Goal: Task Accomplishment & Management: Manage account settings

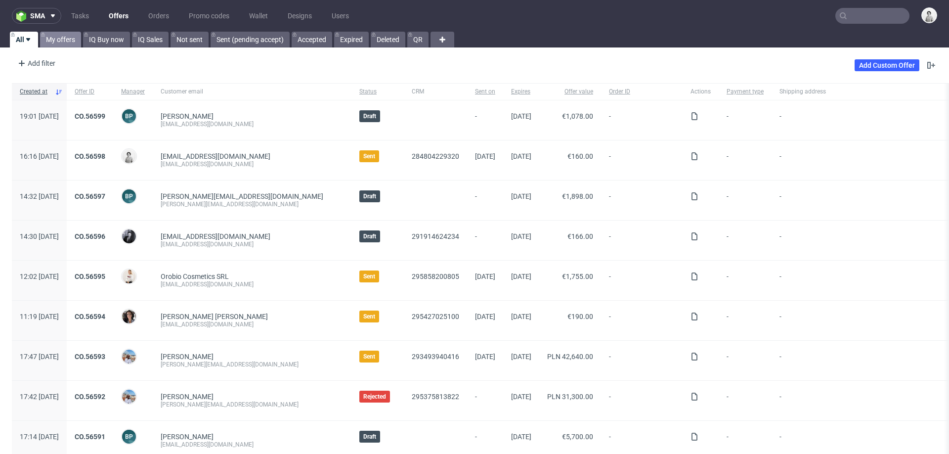
click at [61, 44] on link "My offers" at bounding box center [60, 40] width 41 height 16
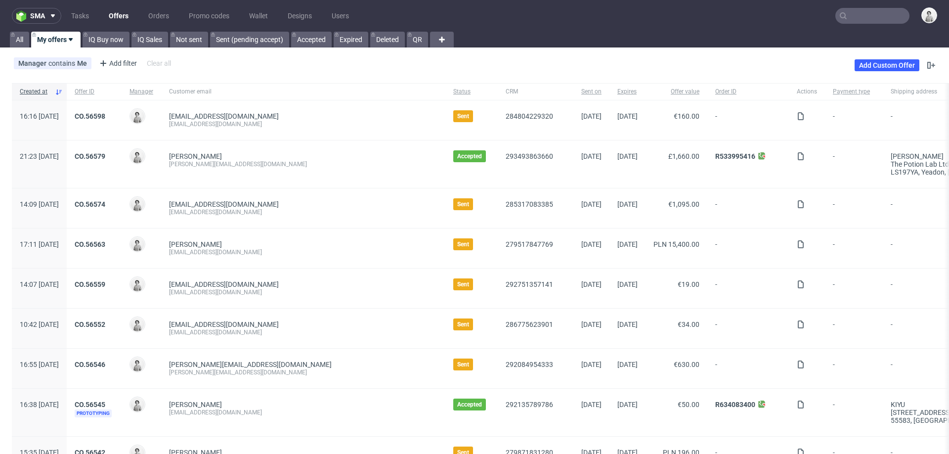
click at [845, 16] on input "text" at bounding box center [872, 16] width 74 height 16
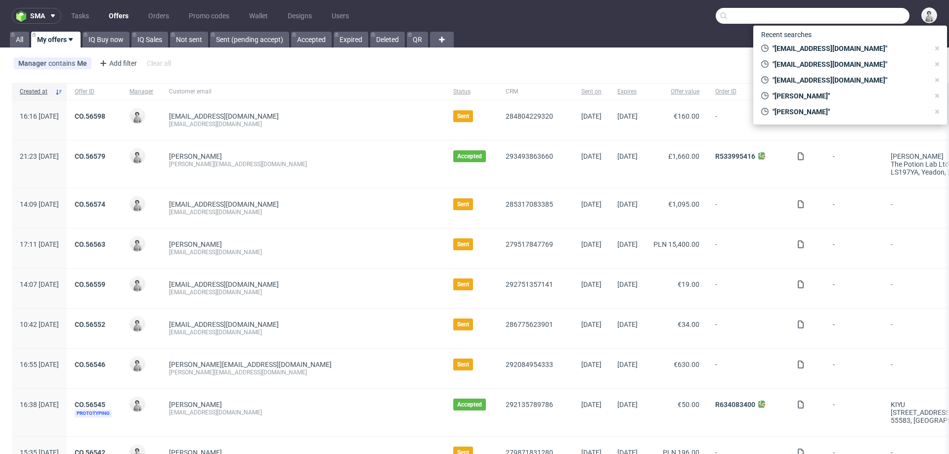
paste input "micke@mobilefriend.se"
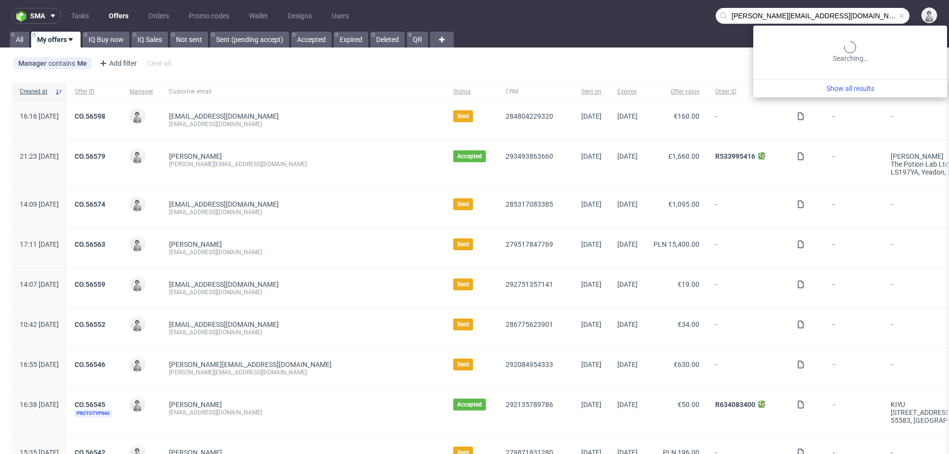
type input "micke@mobilefriend.se"
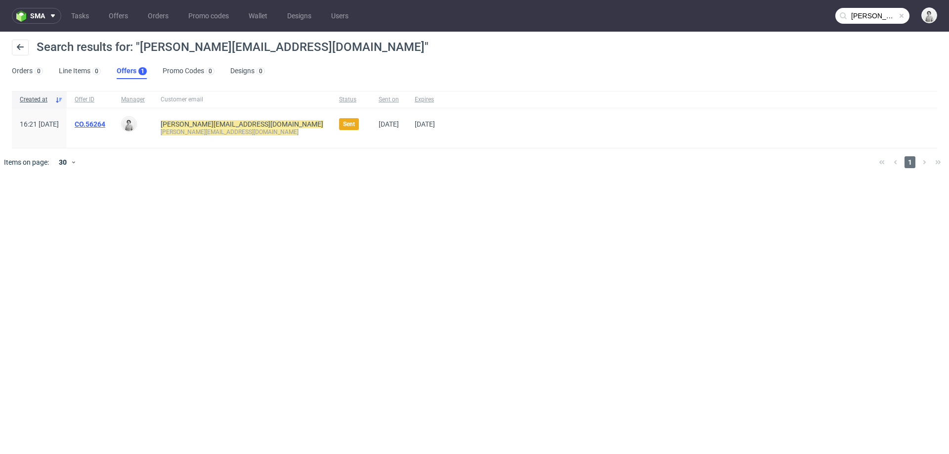
click at [105, 125] on link "CO.56264" at bounding box center [90, 124] width 31 height 8
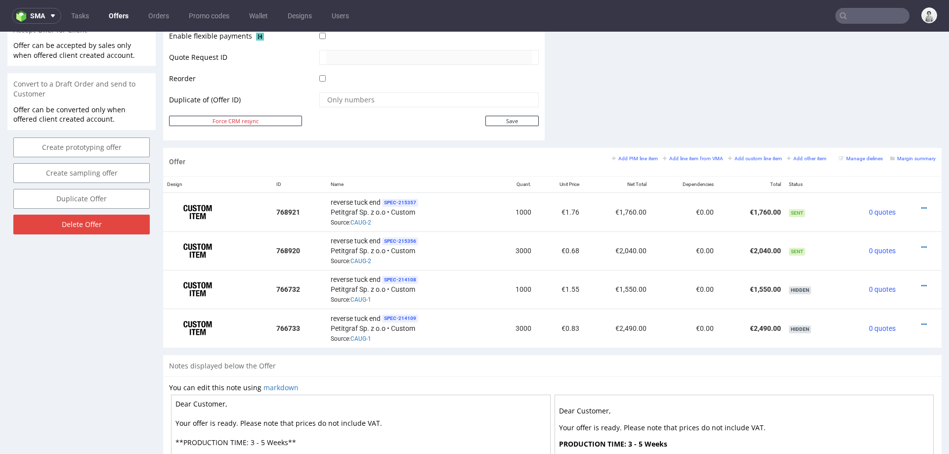
scroll to position [488, 0]
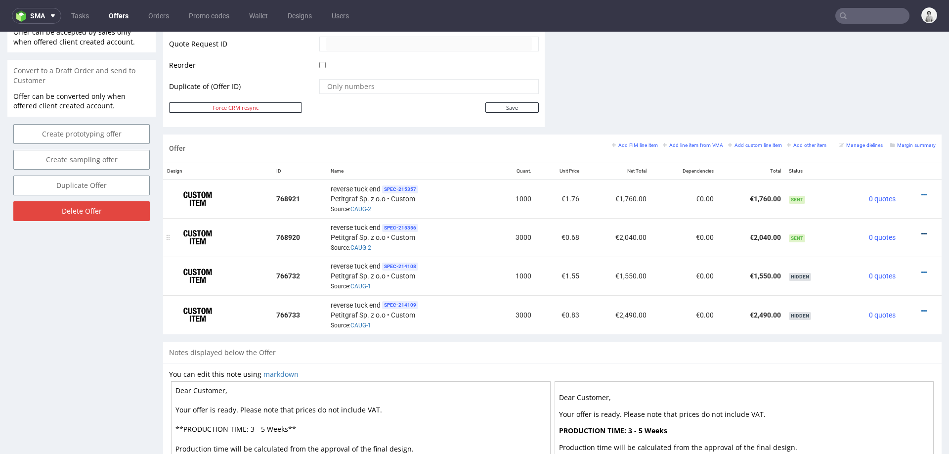
click at [921, 230] on icon at bounding box center [923, 233] width 5 height 7
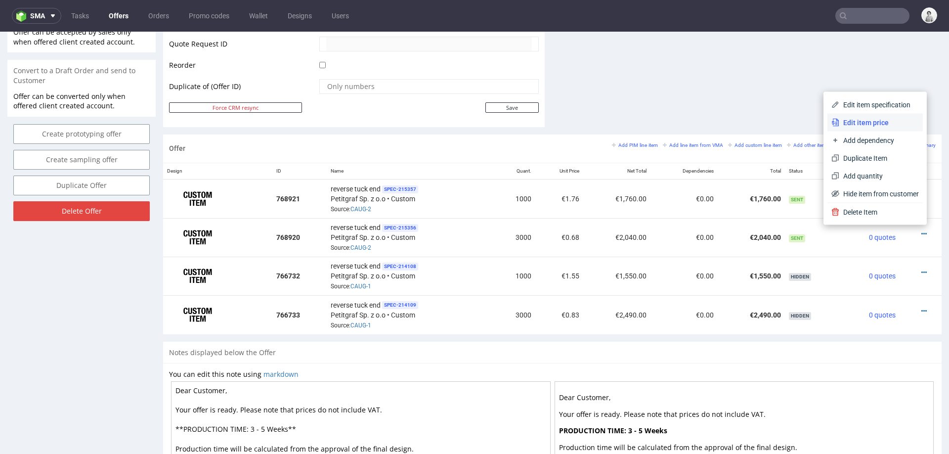
click at [882, 125] on span "Edit item price" at bounding box center [879, 123] width 80 height 10
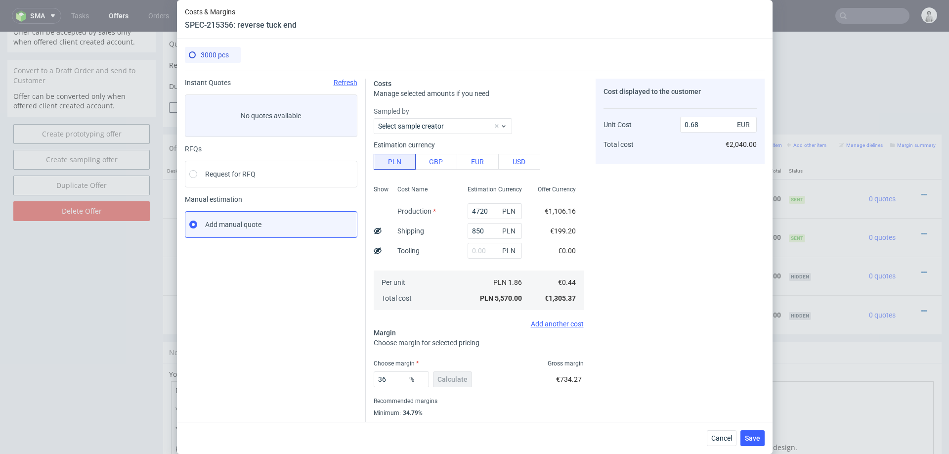
scroll to position [26, 0]
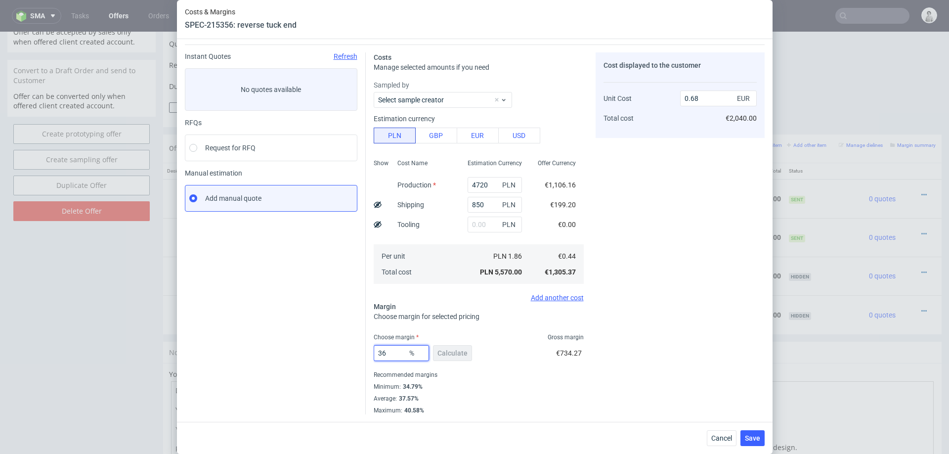
click at [395, 354] on input "36" at bounding box center [401, 353] width 55 height 16
type input "30"
type input "0.63"
click at [691, 325] on div "Cost displayed to the customer Unit Cost Total cost 0.63 EUR €1,890.00" at bounding box center [680, 268] width 169 height 433
click at [392, 352] on input "30" at bounding box center [401, 353] width 55 height 16
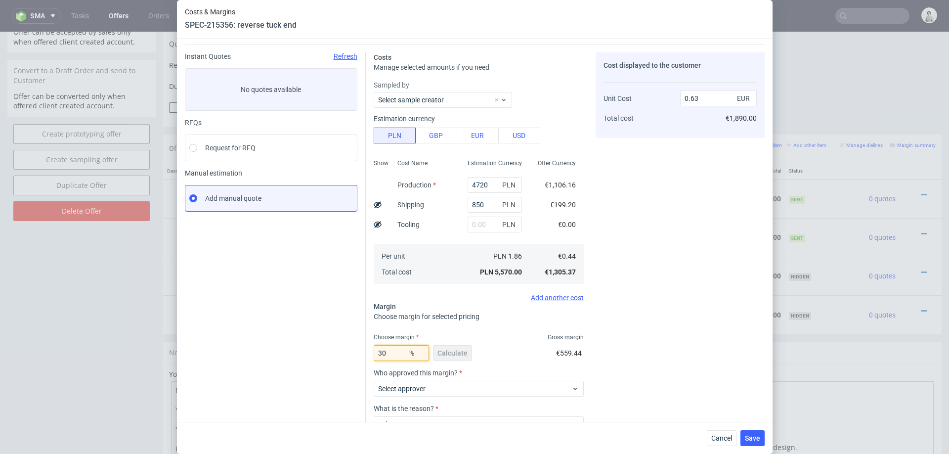
click at [392, 352] on input "30" at bounding box center [401, 353] width 55 height 16
type input "20"
type input "0.55"
click at [696, 311] on div "Cost displayed to the customer Unit Cost Total cost 0.55 EUR €1,650.00" at bounding box center [680, 268] width 169 height 433
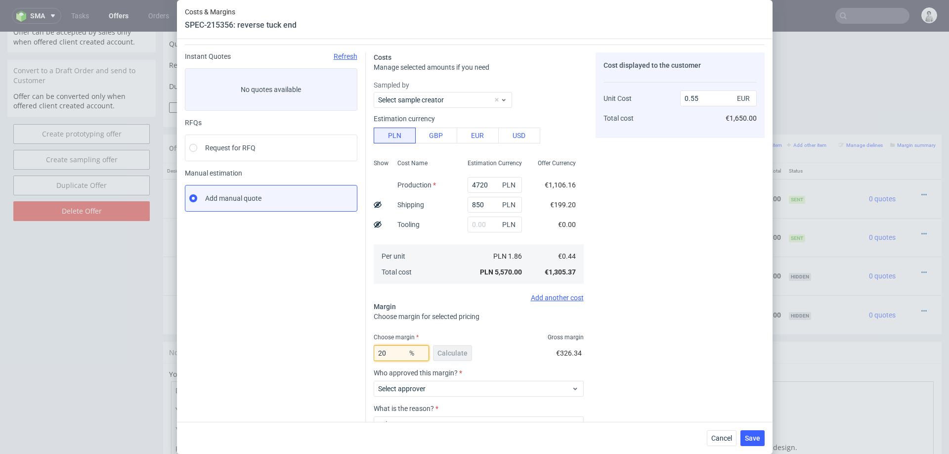
click at [392, 351] on input "20" at bounding box center [401, 353] width 55 height 16
type input "26"
type input "0.59"
type input "29"
type input "0.62"
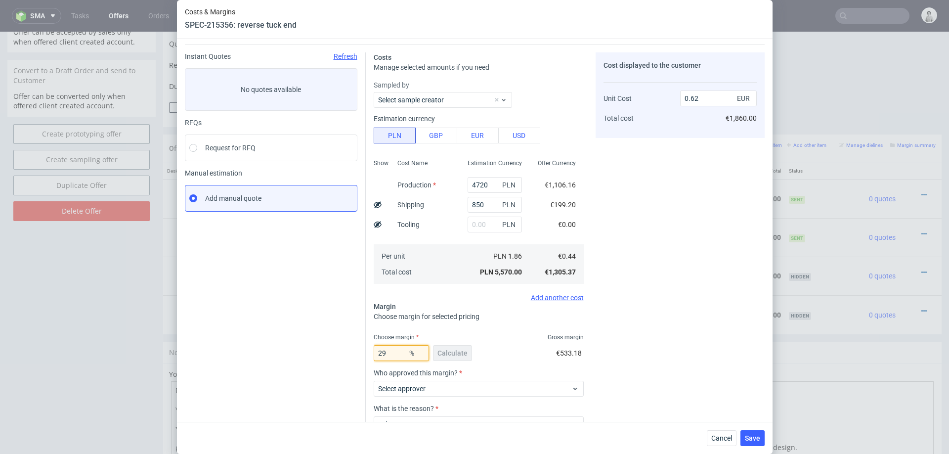
type input "29"
click at [693, 344] on div "Cost displayed to the customer Unit Cost Total cost 0.62 EUR €1,860.00" at bounding box center [680, 268] width 169 height 433
click at [721, 428] on span "Cancel" at bounding box center [721, 438] width 21 height 7
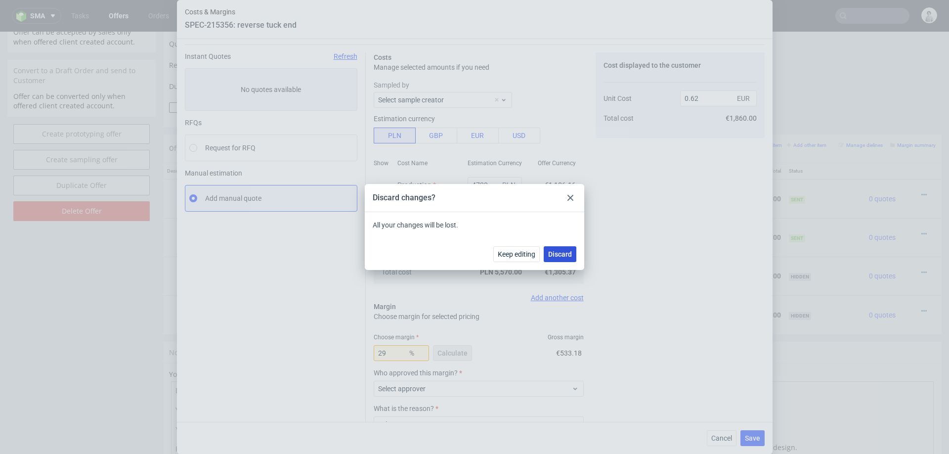
click at [556, 253] on span "Discard" at bounding box center [560, 254] width 24 height 7
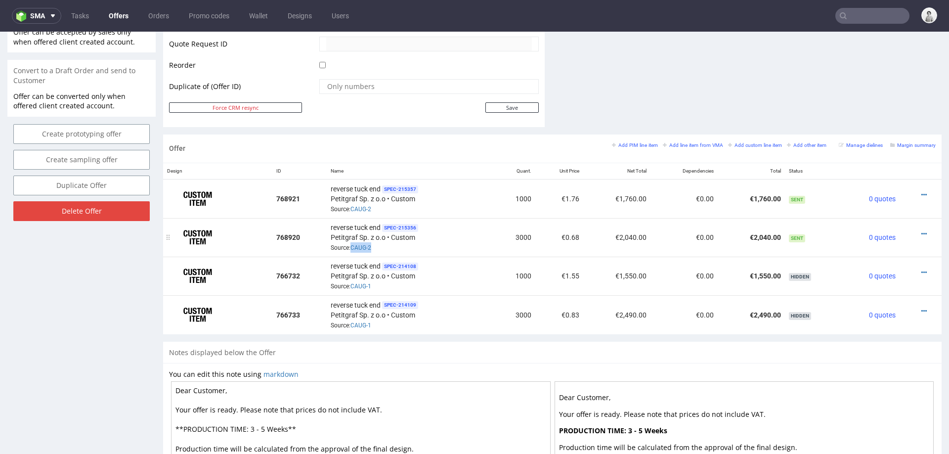
drag, startPoint x: 373, startPoint y: 246, endPoint x: 348, endPoint y: 246, distance: 25.2
click at [348, 246] on div "reverse tuck end SPEC- 215356 Petitgraf Sp. z o.o • Custom Source: CAUG-2" at bounding box center [411, 237] width 160 height 31
copy span "CAUG-2"
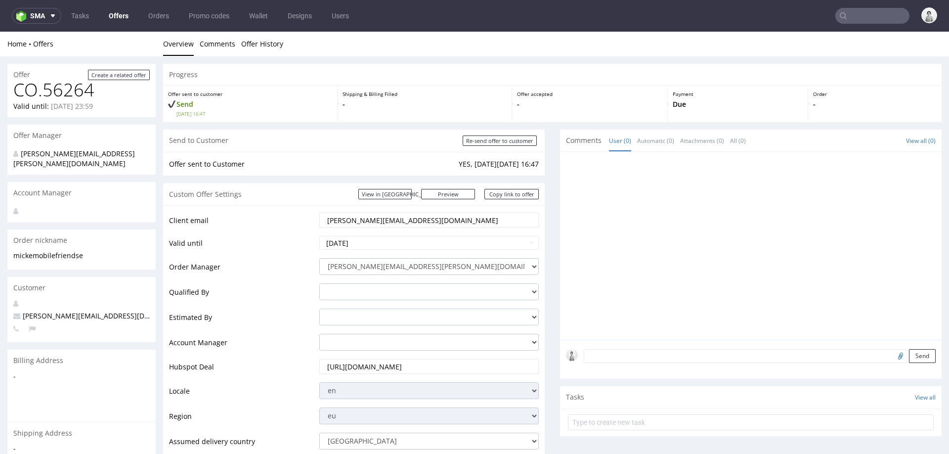
scroll to position [488, 0]
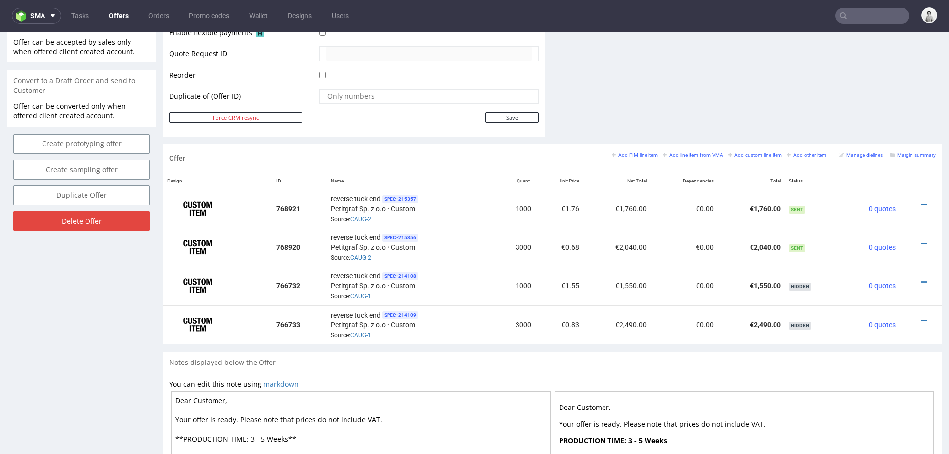
scroll to position [477, 0]
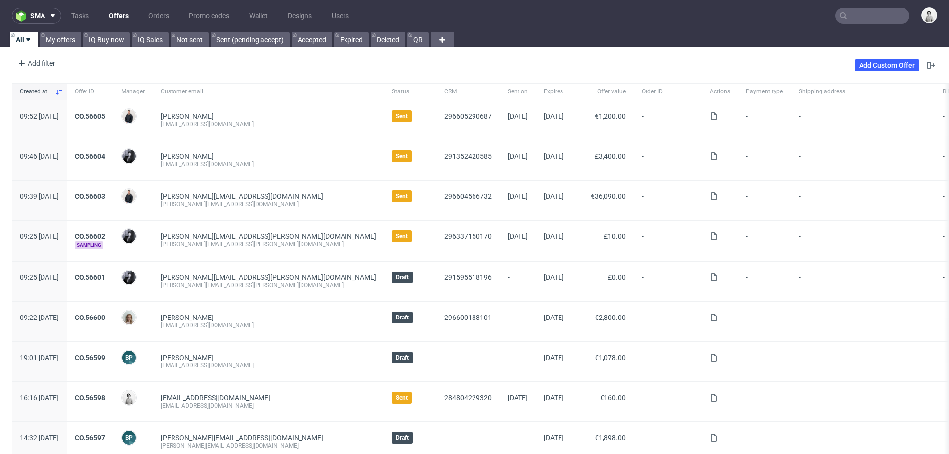
click at [875, 15] on input "text" at bounding box center [872, 16] width 74 height 16
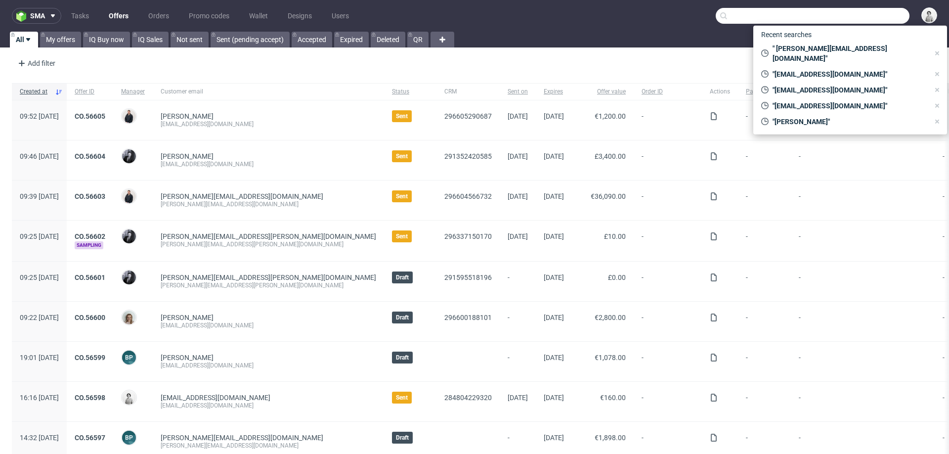
paste input "[EMAIL_ADDRESS][DOMAIN_NAME]"
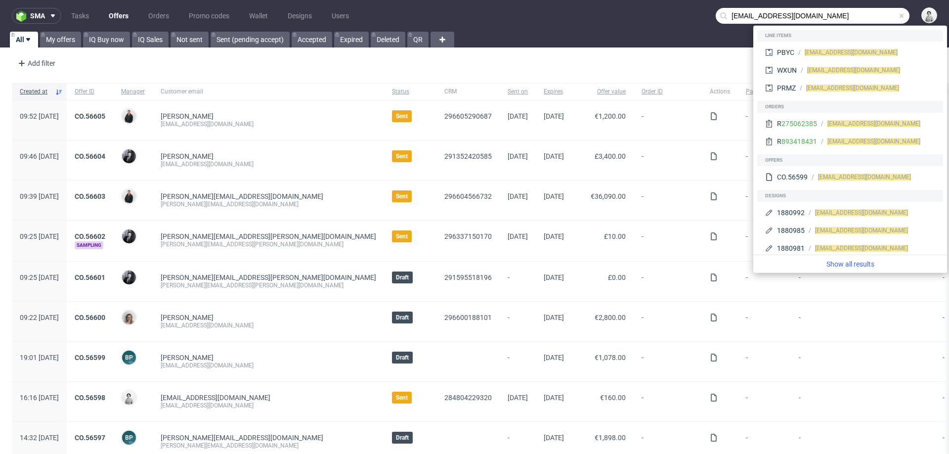
click at [734, 16] on input "[EMAIL_ADDRESS][DOMAIN_NAME]" at bounding box center [813, 16] width 194 height 16
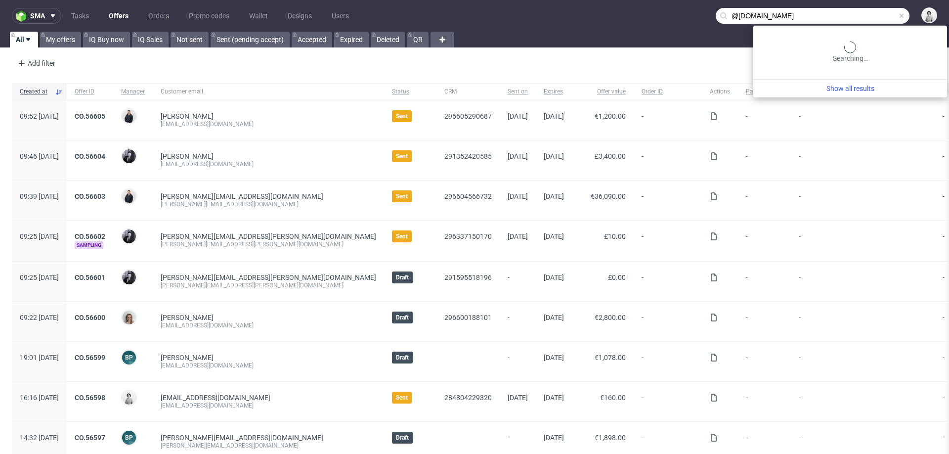
type input "@katjahorst.com"
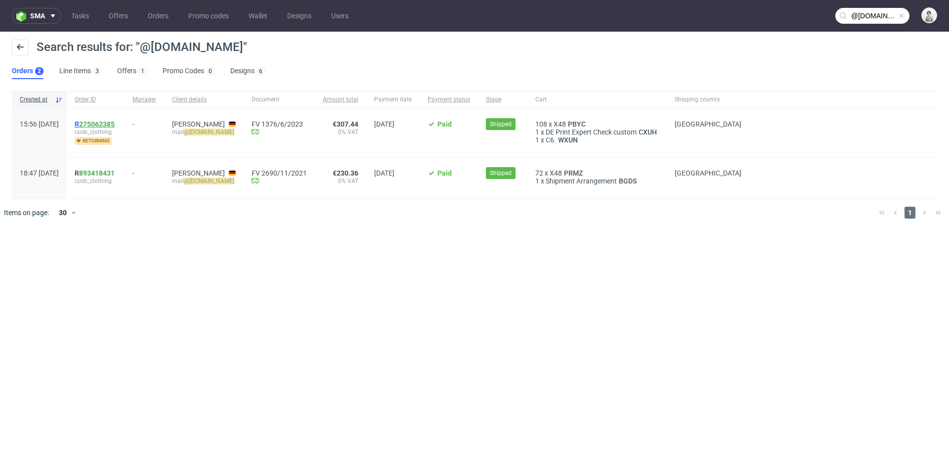
click at [115, 122] on link "275062385" at bounding box center [97, 124] width 36 height 8
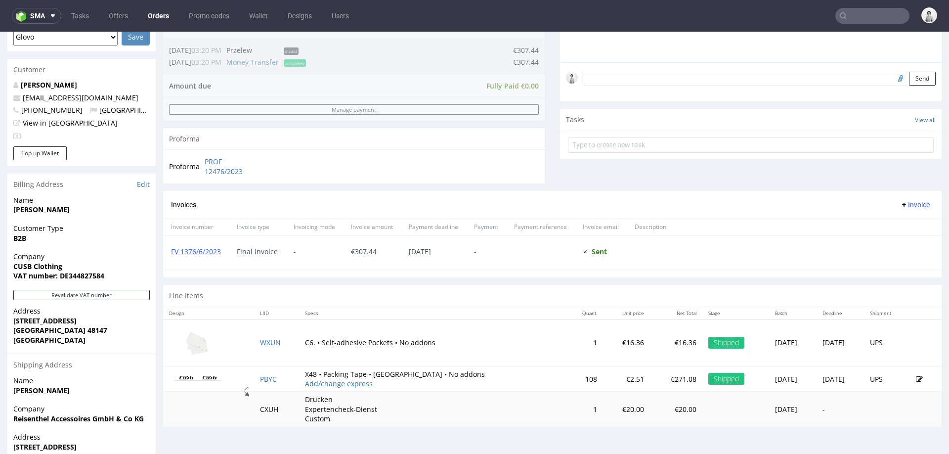
scroll to position [310, 0]
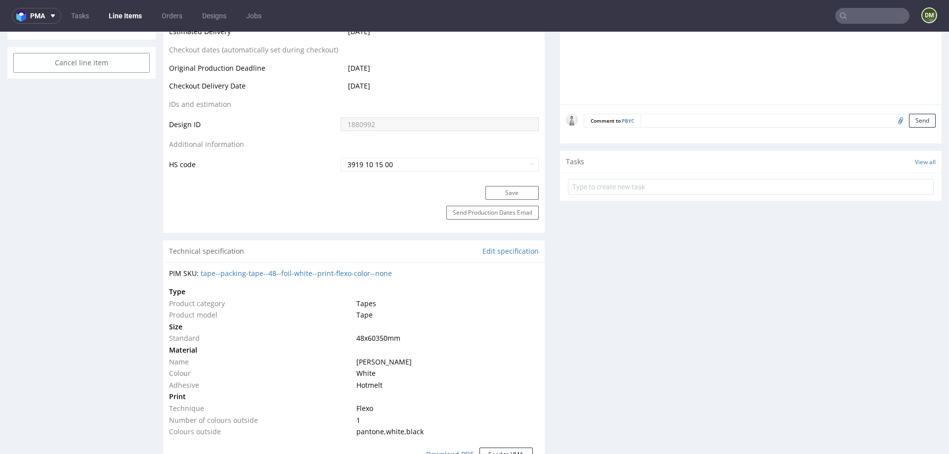
scroll to position [552, 0]
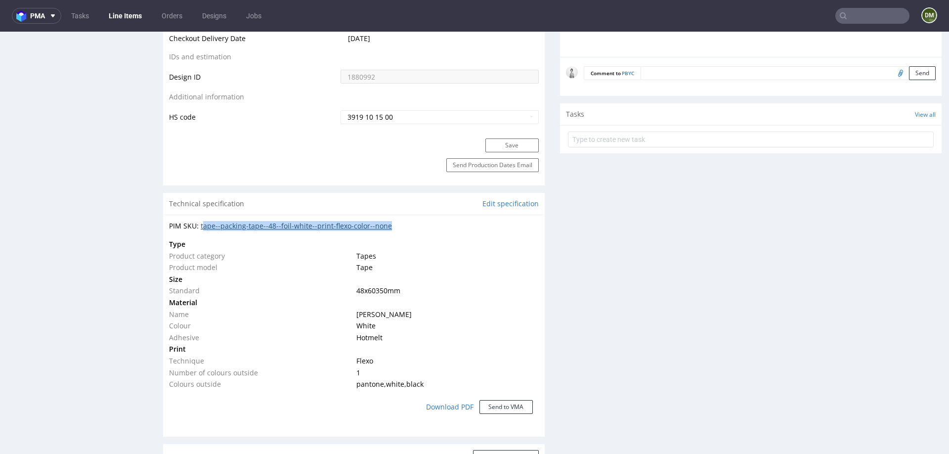
drag, startPoint x: 405, startPoint y: 226, endPoint x: 203, endPoint y: 226, distance: 202.2
click at [203, 226] on div "PIM SKU: tape--packing-tape--48--foil-white--print-flexo-color--none" at bounding box center [354, 226] width 370 height 10
copy link "ape--packing-tape--48--foil-white--print-flexo-color--none"
click at [695, 298] on div "Production Files - Design 1880992 Spit Recreate spit spit__tcm__x48__cusb_cloth…" at bounding box center [751, 303] width 382 height 1263
drag, startPoint x: 410, startPoint y: 226, endPoint x: 214, endPoint y: 233, distance: 196.4
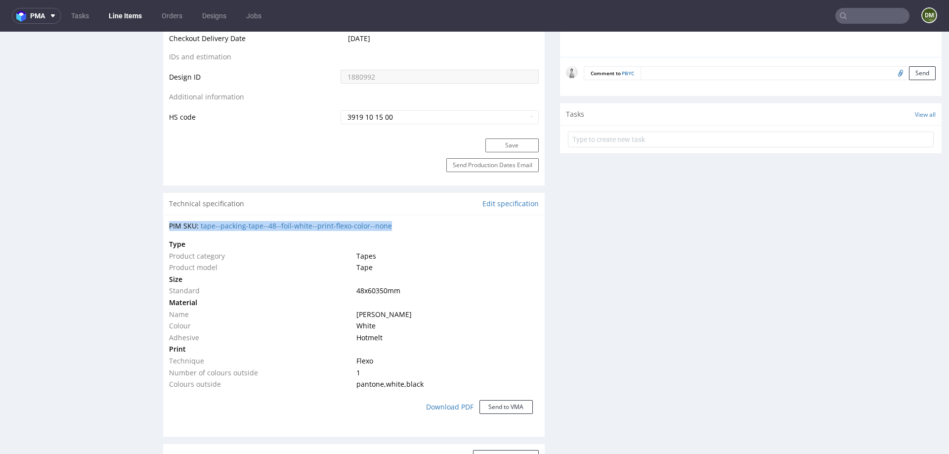
click at [214, 233] on div "PIM SKU: tape--packing-tape--48--foil-white--print-flexo-color--none Type Produ…" at bounding box center [354, 322] width 382 height 215
drag, startPoint x: 409, startPoint y: 223, endPoint x: 201, endPoint y: 227, distance: 208.7
click at [199, 227] on div "PIM SKU: tape--packing-tape--48--foil-white--print-flexo-color--none" at bounding box center [354, 226] width 370 height 10
copy div "tape--packing-tape--48--foil-white--print-flexo-color--none"
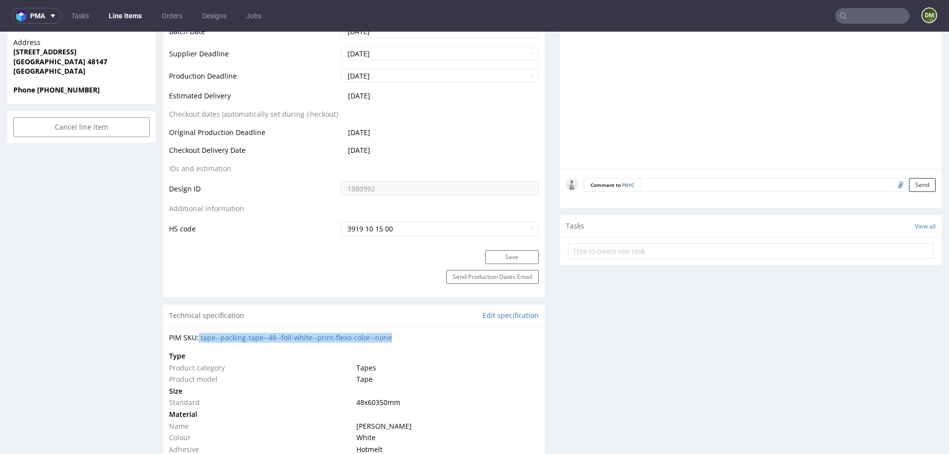
scroll to position [0, 0]
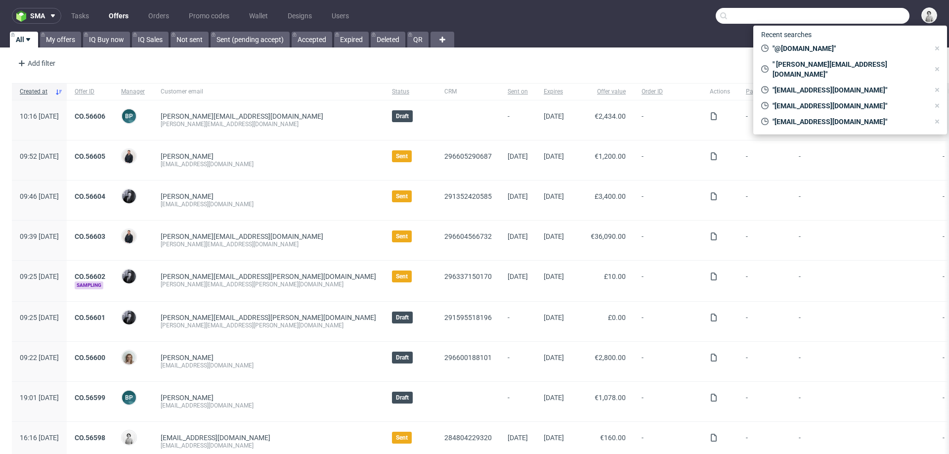
click at [854, 15] on input "text" at bounding box center [813, 16] width 194 height 16
paste input "[EMAIL_ADDRESS][DOMAIN_NAME]"
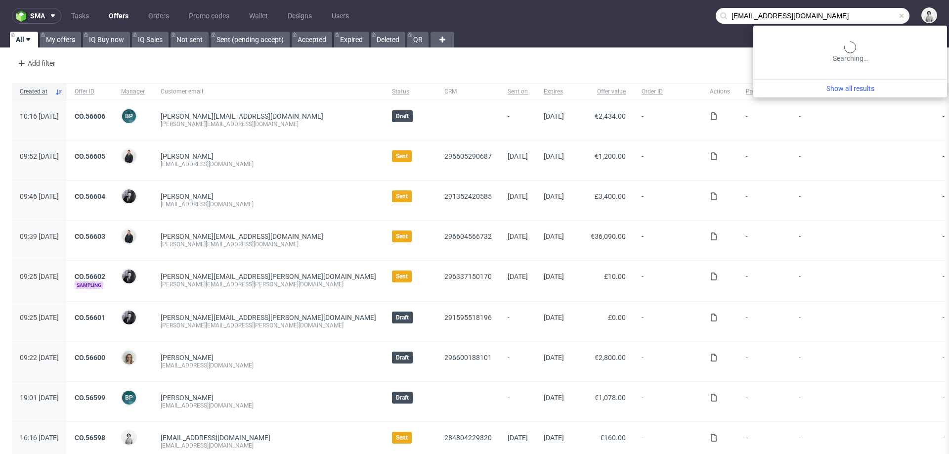
type input "[EMAIL_ADDRESS][DOMAIN_NAME]"
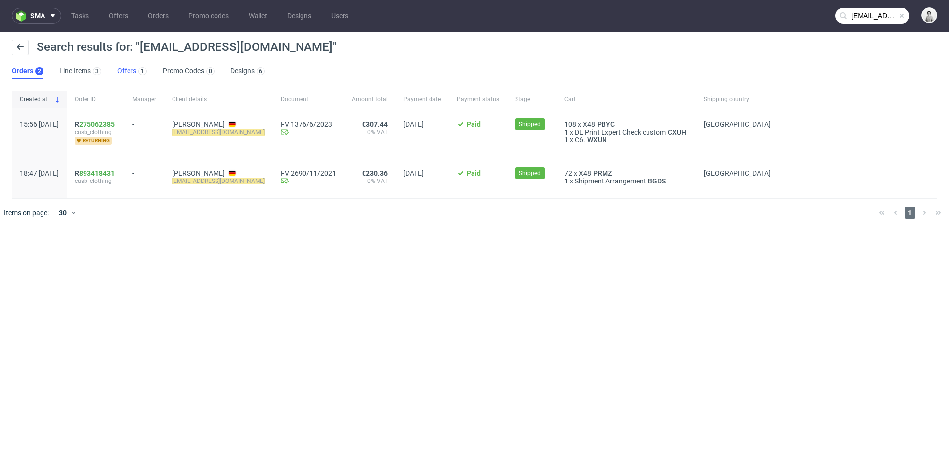
click at [132, 70] on link "Offers 1" at bounding box center [132, 71] width 30 height 16
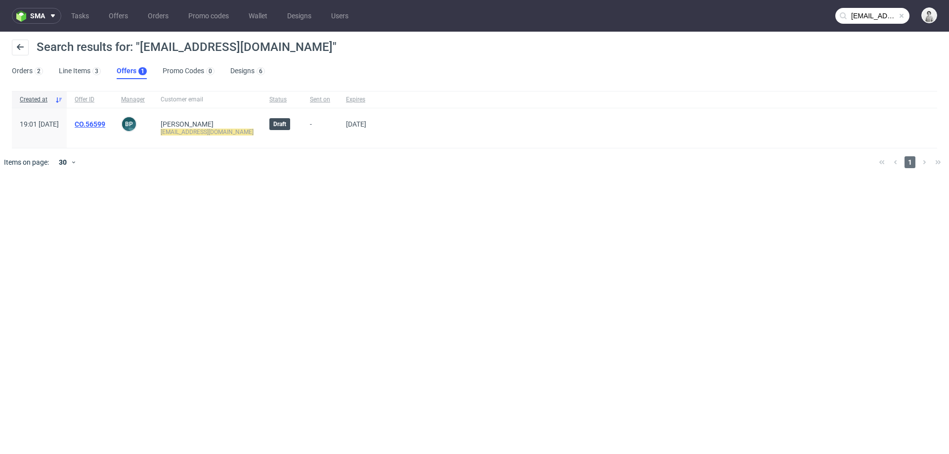
click at [105, 124] on link "CO.56599" at bounding box center [90, 124] width 31 height 8
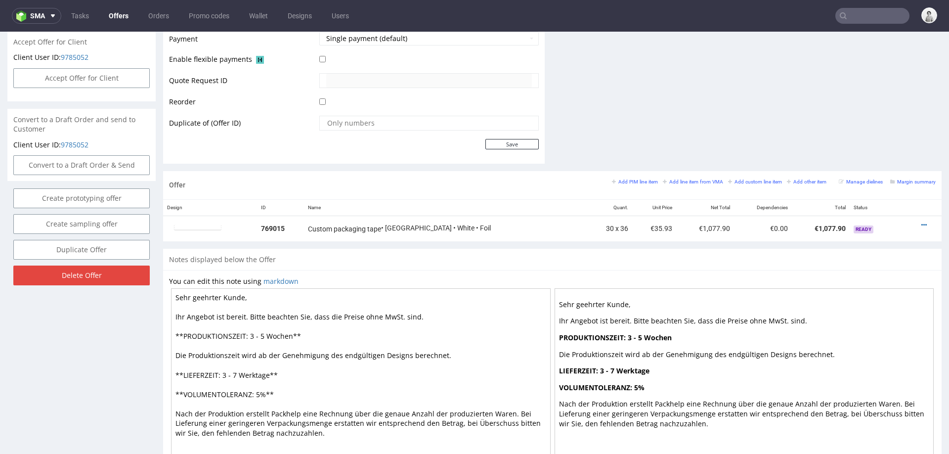
scroll to position [447, 0]
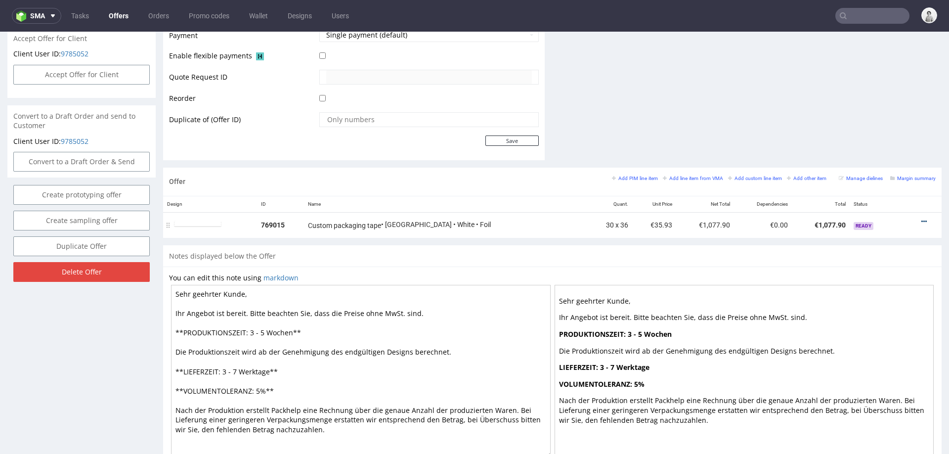
click at [921, 218] on icon at bounding box center [923, 221] width 5 height 7
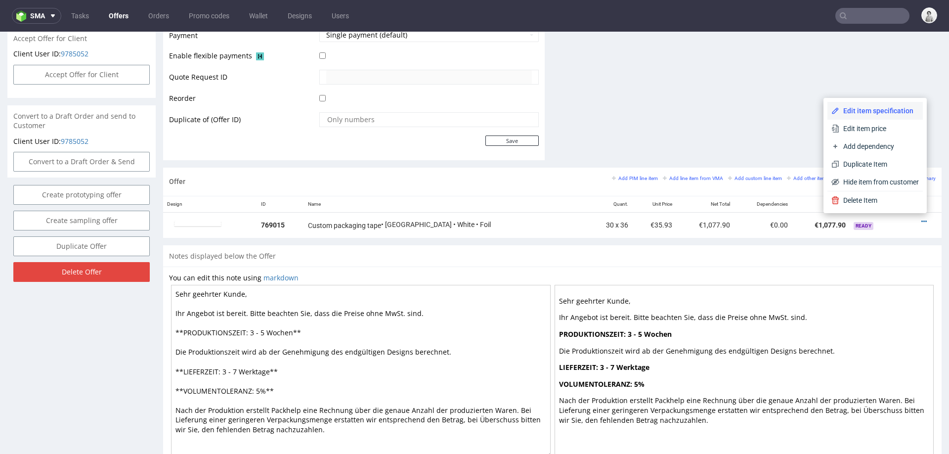
click at [887, 106] on span "Edit item specification" at bounding box center [879, 111] width 80 height 10
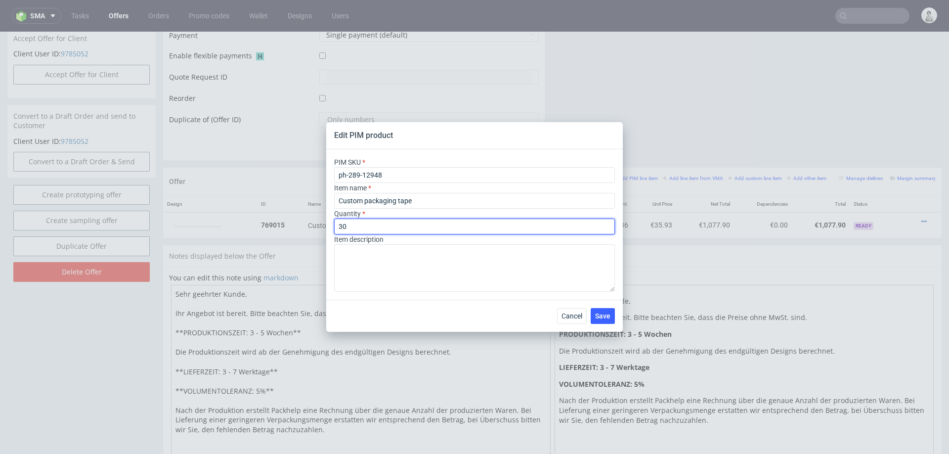
click at [464, 229] on input "30" at bounding box center [474, 227] width 281 height 16
type input "2"
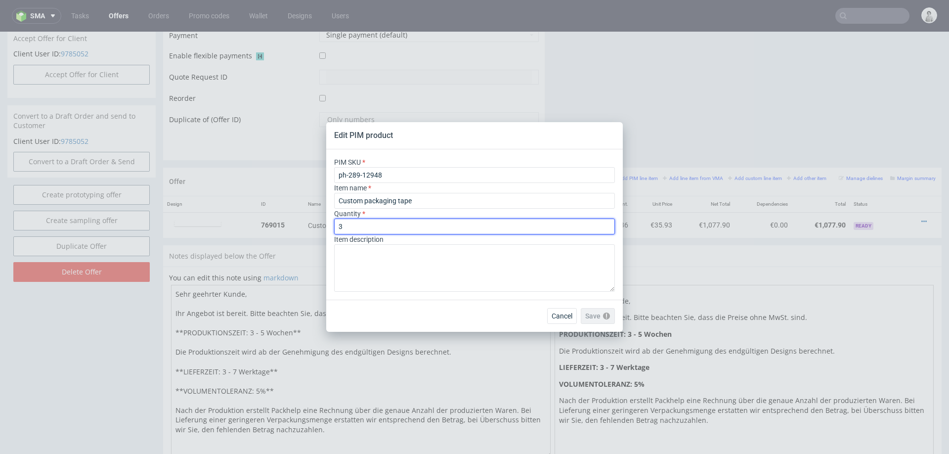
type input "30"
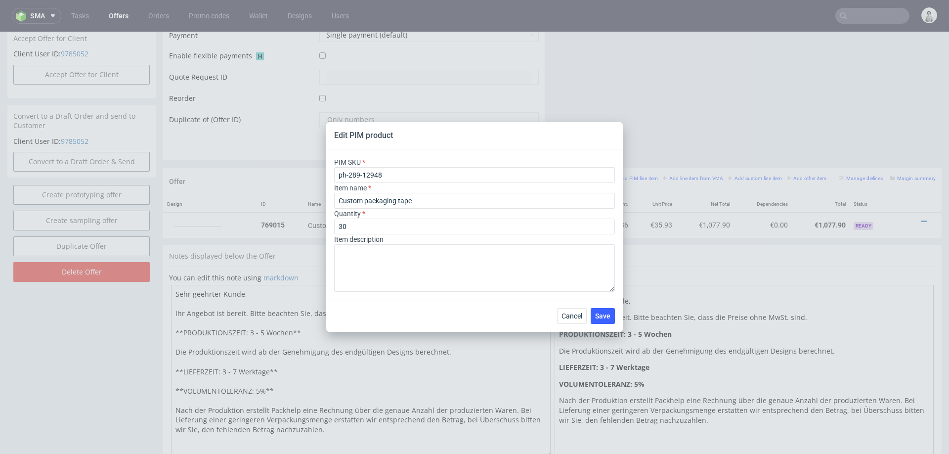
click at [515, 307] on div "Cancel Save" at bounding box center [474, 316] width 297 height 32
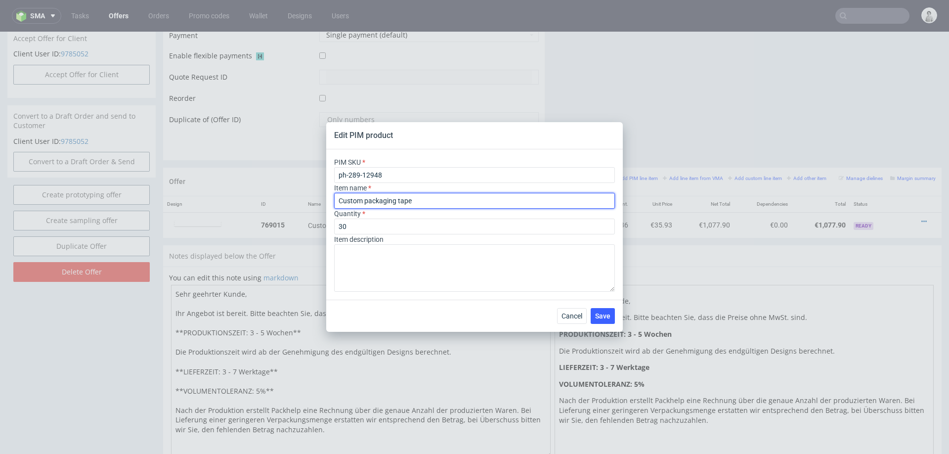
click at [507, 202] on input "Custom packaging tape" at bounding box center [474, 201] width 281 height 16
paste input "Personalisierte Klebebänder"
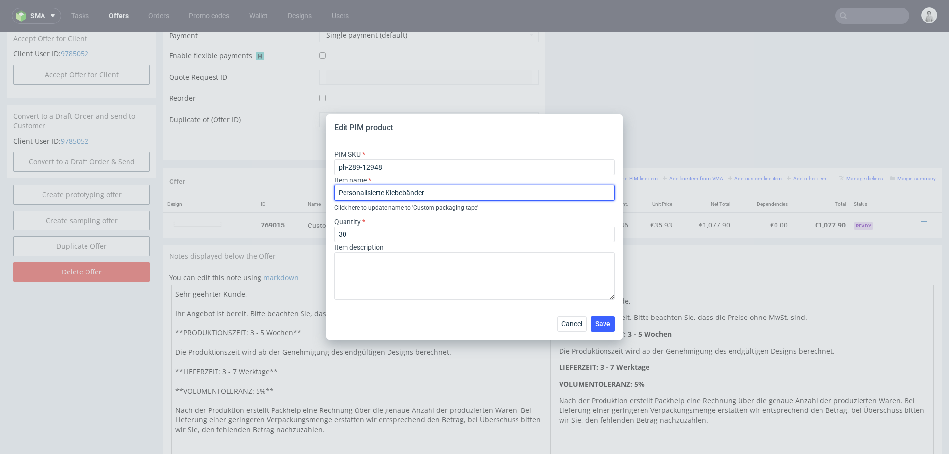
type input "Personalisierte Klebebänder"
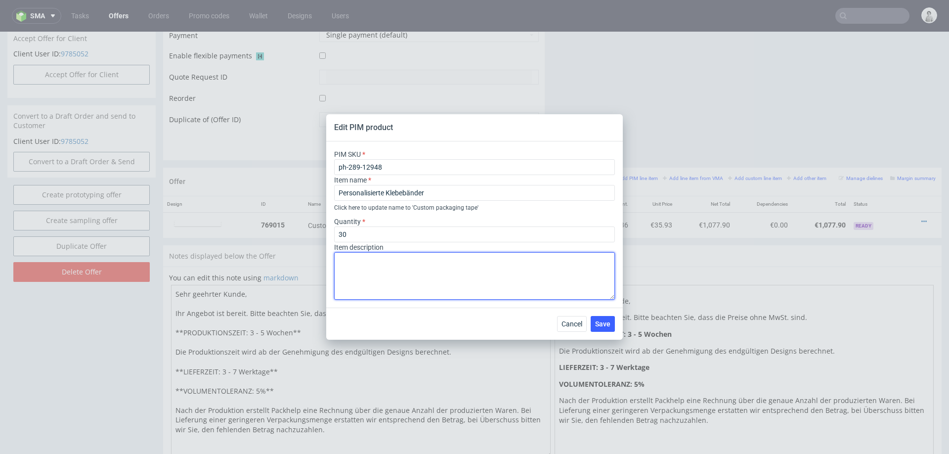
click at [498, 278] on textarea at bounding box center [474, 275] width 281 height 47
paste textarea "X50 (6000 x 5 cm)"
click at [353, 272] on textarea "X50 (6000 x 5 cm) Materialfarbe: Weiss 1 Farbe Pantone" at bounding box center [474, 275] width 281 height 47
paste textarea "Wasserdichtes Klebeband mit Ihrem Logo bedruckt. Schützt Paketinhalt, stärkt Br…"
type textarea "X50 (6000 x 5 cm) Materialfarbe: Weiss 1 Farbe Pantone Wasserdichtes Klebeband …"
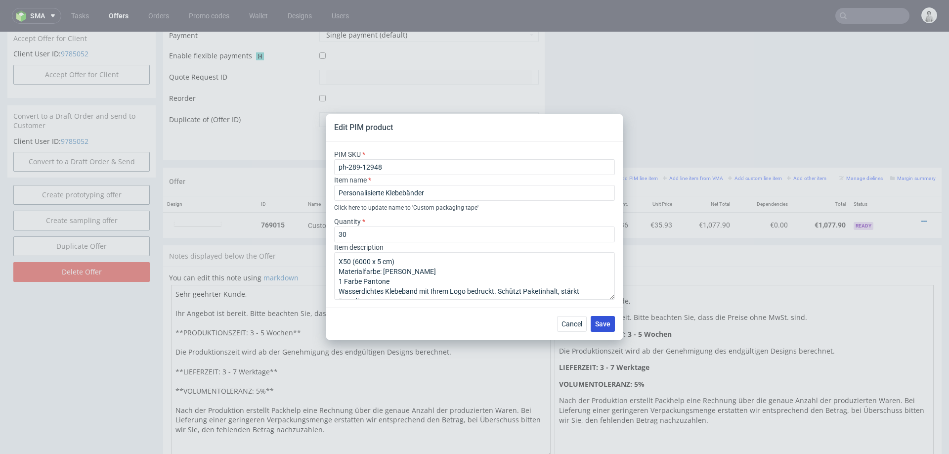
click at [600, 324] on span "Save" at bounding box center [602, 323] width 15 height 7
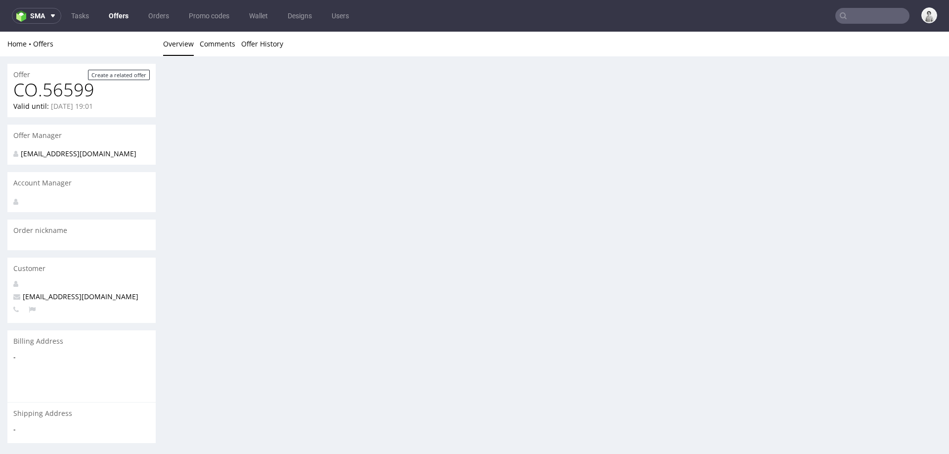
scroll to position [0, 0]
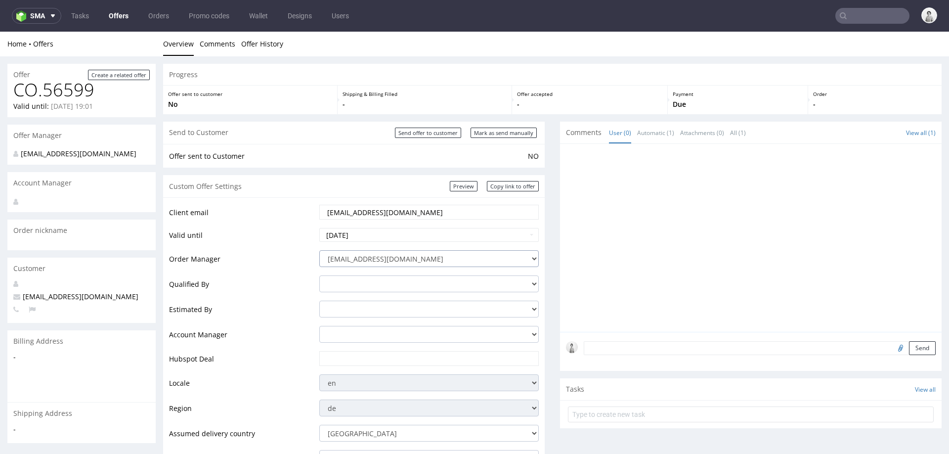
click at [381, 256] on select "integrations@packhelp.com adrian.grudzien@packhelp.com adrian.margula@packhelp.…" at bounding box center [428, 258] width 219 height 17
select select "20998342"
click at [394, 359] on input "text" at bounding box center [429, 358] width 206 height 14
paste input "https://app-eu1.hubspot.com/contacts/25600958/record/0-3/295803329723"
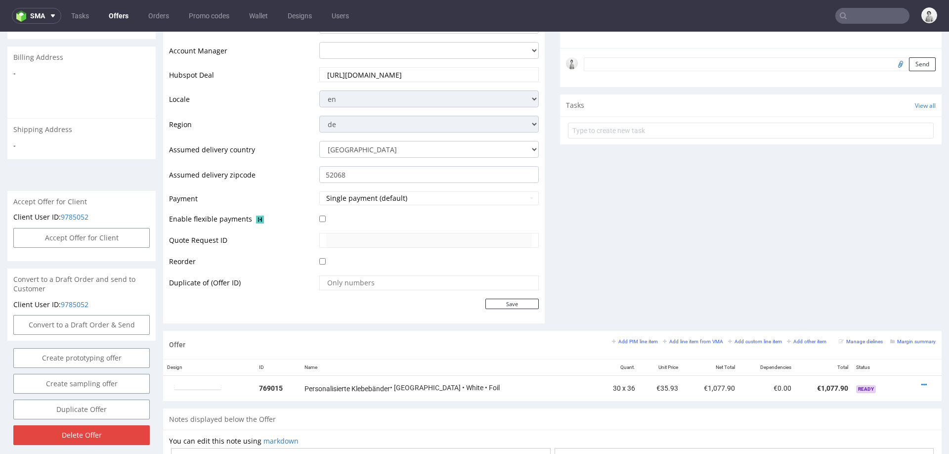
scroll to position [288, 0]
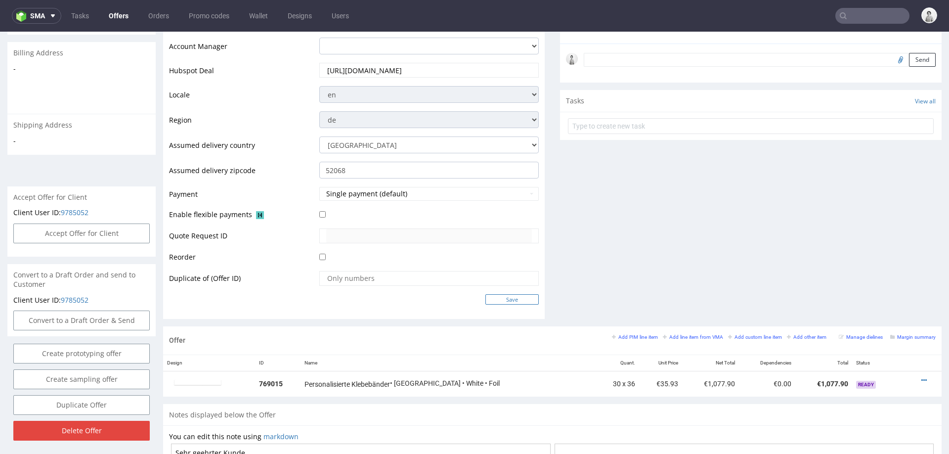
type input "https://app-eu1.hubspot.com/contacts/25600958/record/0-3/295803329723"
click at [510, 298] on input "Save" at bounding box center [511, 299] width 53 height 10
type input "In progress..."
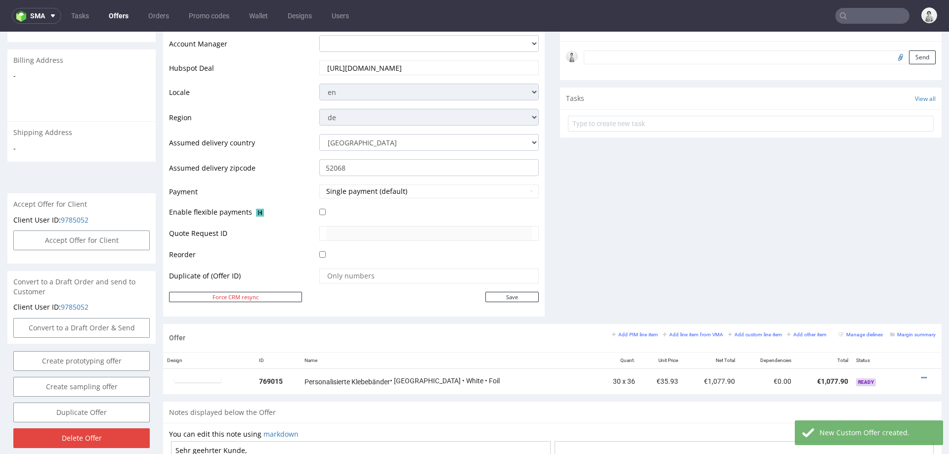
scroll to position [290, 0]
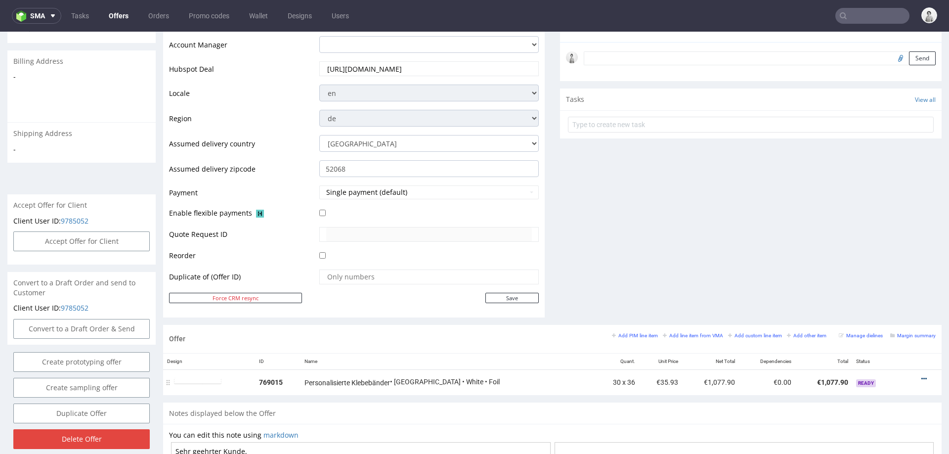
click at [921, 375] on icon at bounding box center [923, 378] width 5 height 7
click at [871, 270] on span "Edit item specification" at bounding box center [879, 268] width 80 height 10
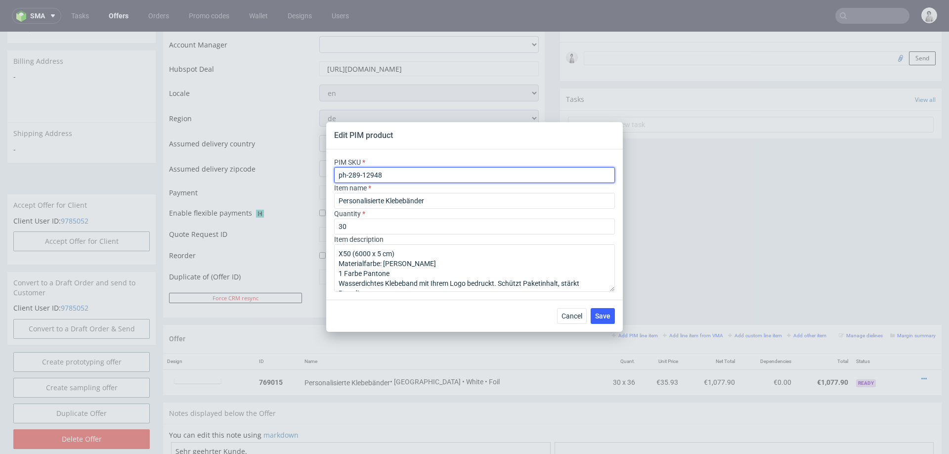
click at [433, 174] on input "ph-289-12948" at bounding box center [474, 175] width 281 height 16
click at [432, 174] on input "ph-289-12948" at bounding box center [474, 175] width 281 height 16
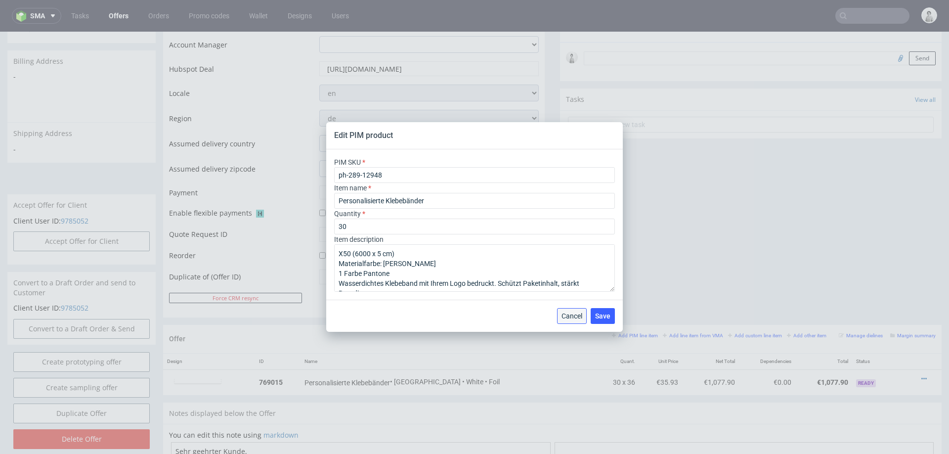
click at [574, 316] on span "Cancel" at bounding box center [572, 315] width 21 height 7
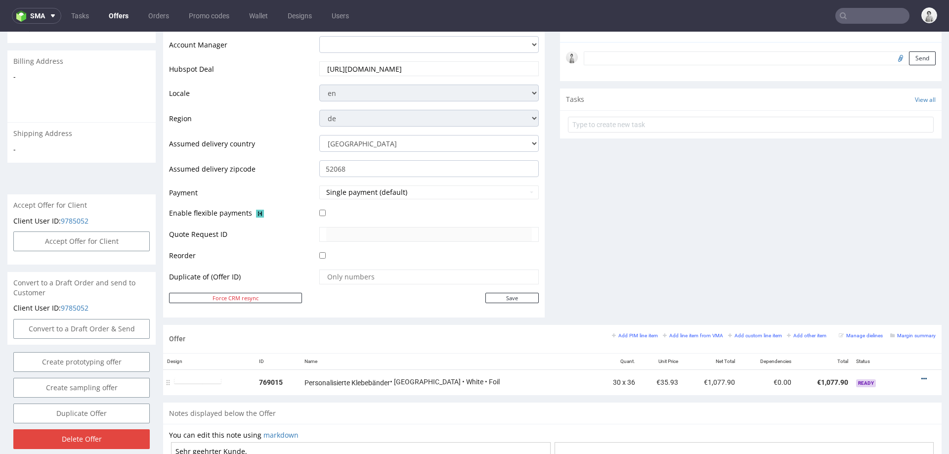
click at [921, 375] on icon at bounding box center [923, 378] width 5 height 7
click at [854, 282] on span "Edit item price" at bounding box center [879, 286] width 80 height 10
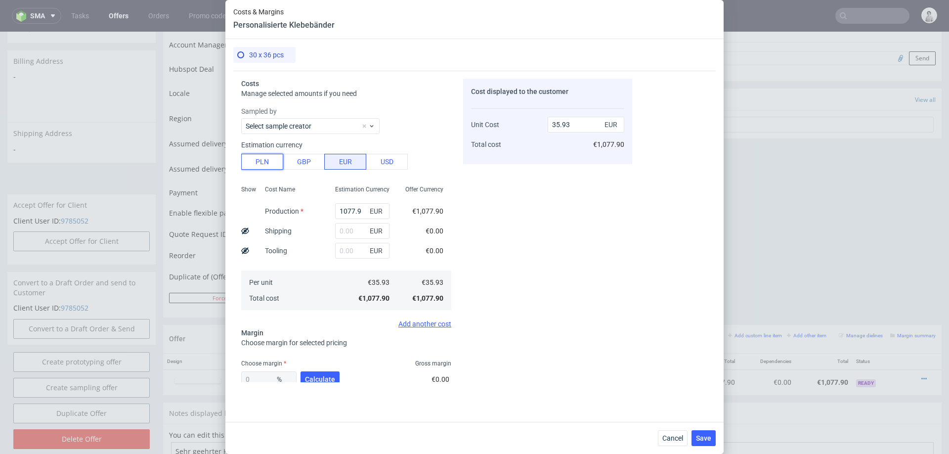
click at [274, 159] on button "PLN" at bounding box center [262, 162] width 42 height 16
type input "8.42"
click at [351, 211] on input "1077.9" at bounding box center [362, 211] width 54 height 16
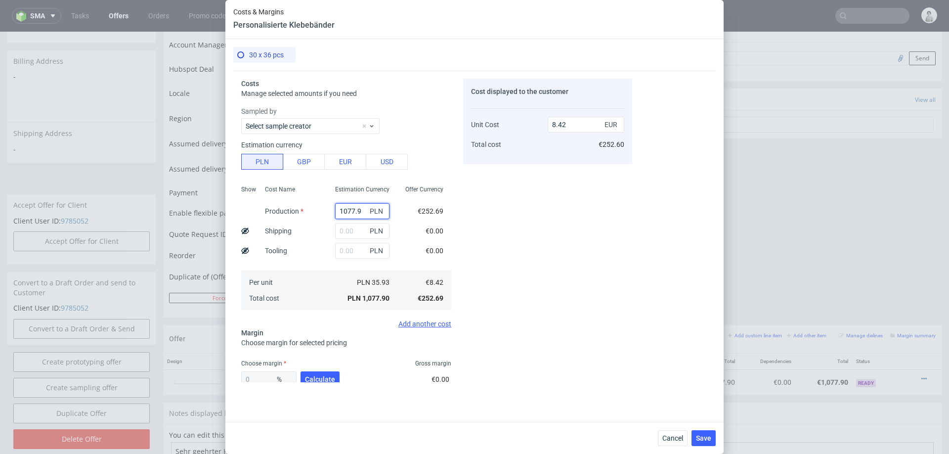
type input "3"
type input "0.02"
type input "32"
type input "0.25"
type input "321"
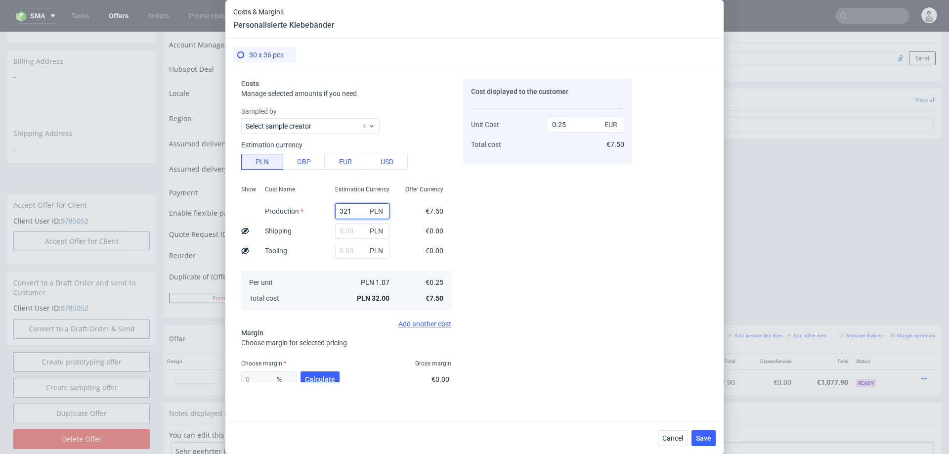
type input "2.51"
type input "3219"
type input "25.15"
type input "3219"
click at [596, 254] on div "Cost displayed to the customer Unit Cost Total cost 25.15 EUR €754.50" at bounding box center [547, 231] width 169 height 304
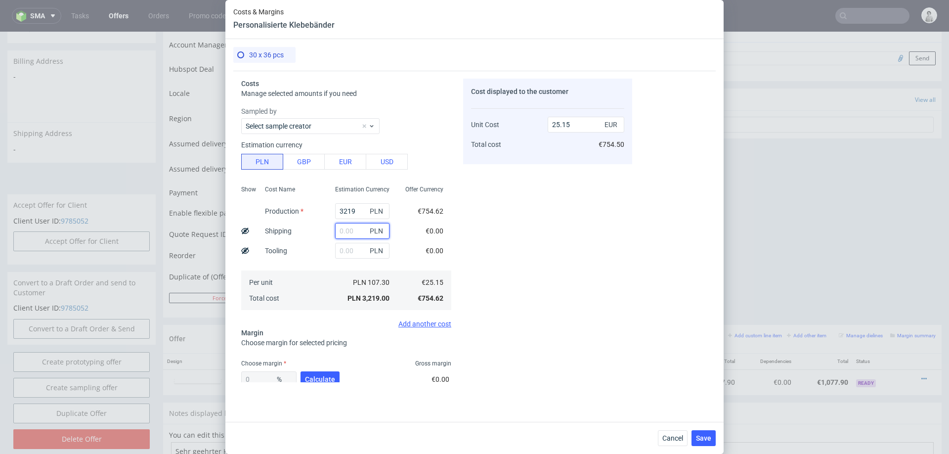
click at [347, 228] on input "text" at bounding box center [362, 231] width 54 height 16
type input "443"
type input "28.61"
type input "443"
click at [321, 380] on span "Calculate" at bounding box center [320, 379] width 30 height 7
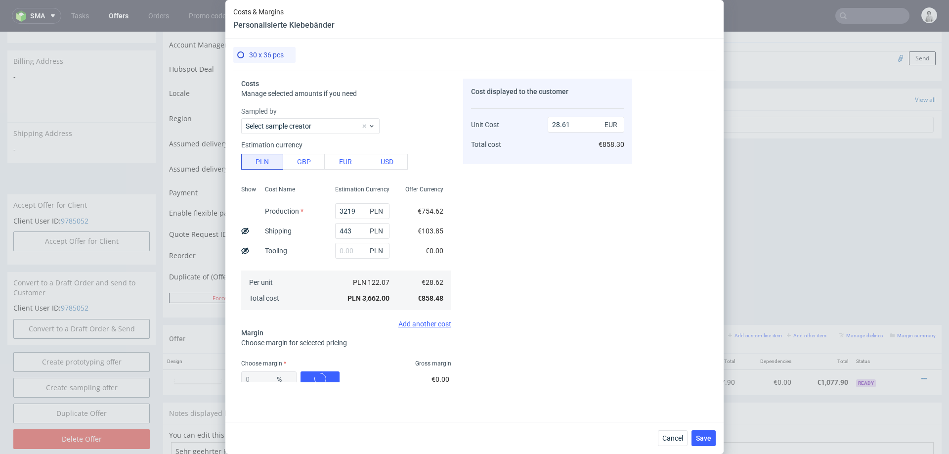
type input "40.36"
type input "47.98"
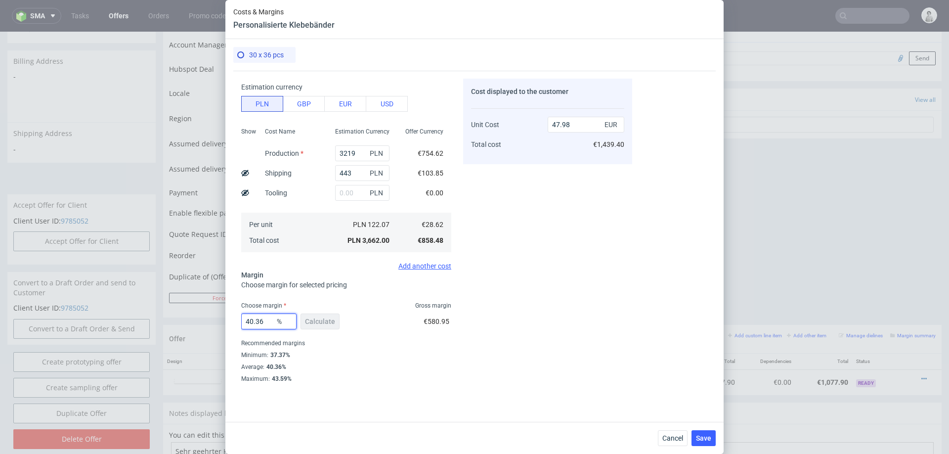
click at [253, 323] on input "40.36" at bounding box center [268, 321] width 55 height 16
type input "3"
type input "29.5"
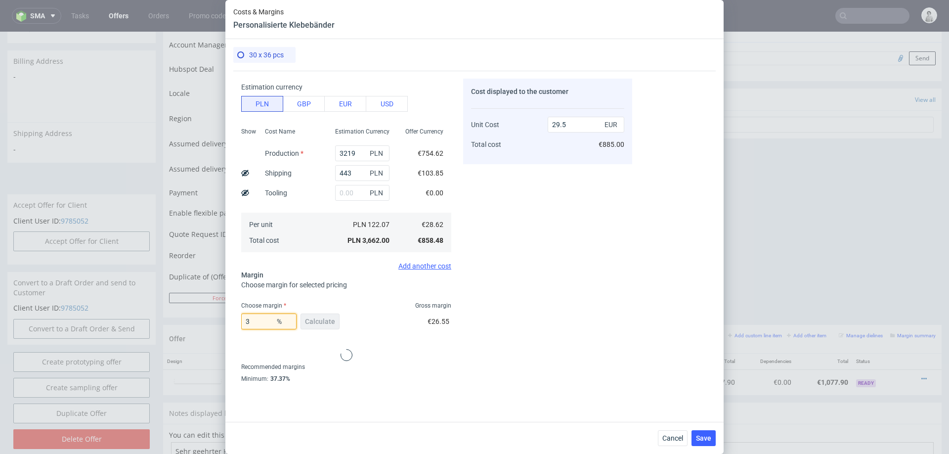
type input "30"
type input "40.88"
click at [253, 323] on input "30" at bounding box center [268, 321] width 55 height 16
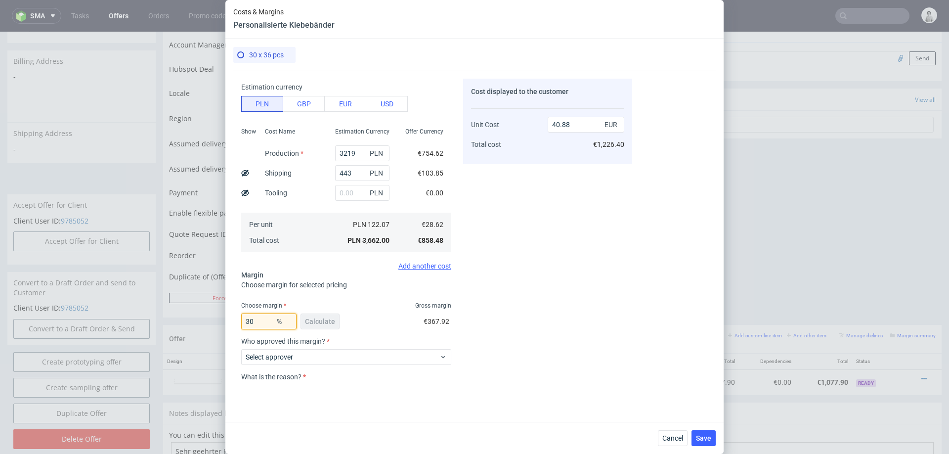
type input "2"
type input "29.2"
type input "20"
type input "35.77"
type input "2"
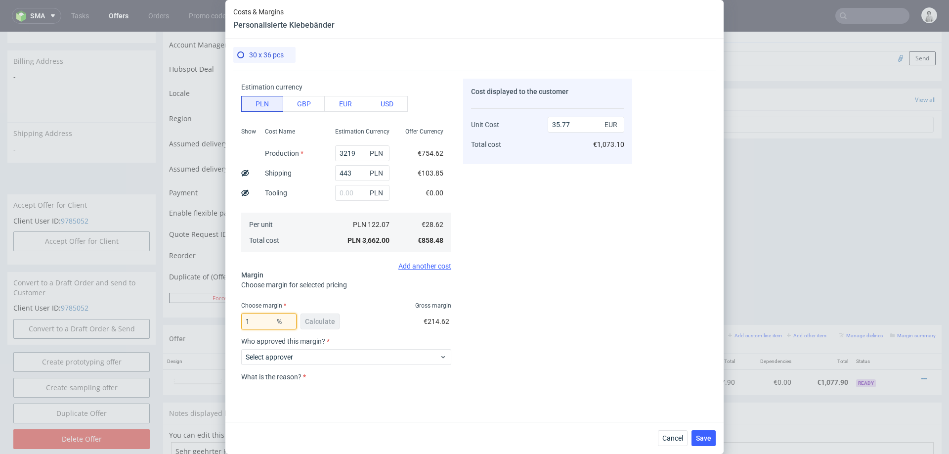
type input "19"
type input "35.33"
type input "19"
click at [395, 357] on span "Select approver" at bounding box center [343, 357] width 194 height 10
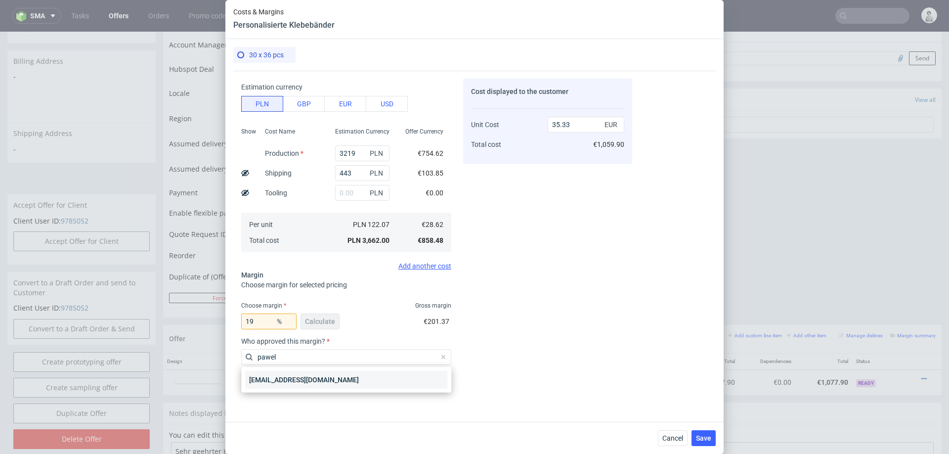
type input "pawel"
click at [365, 381] on div "[EMAIL_ADDRESS][DOMAIN_NAME]" at bounding box center [346, 380] width 202 height 18
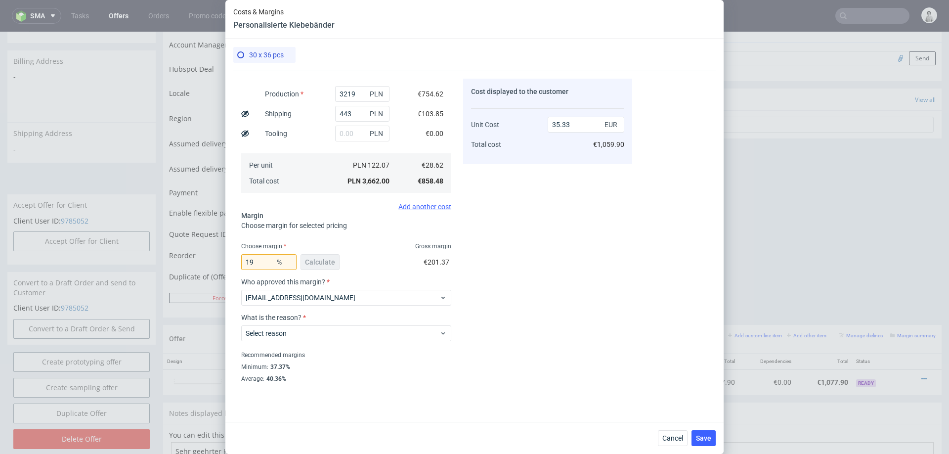
scroll to position [119, 0]
click at [334, 330] on span "Select reason" at bounding box center [343, 332] width 194 height 10
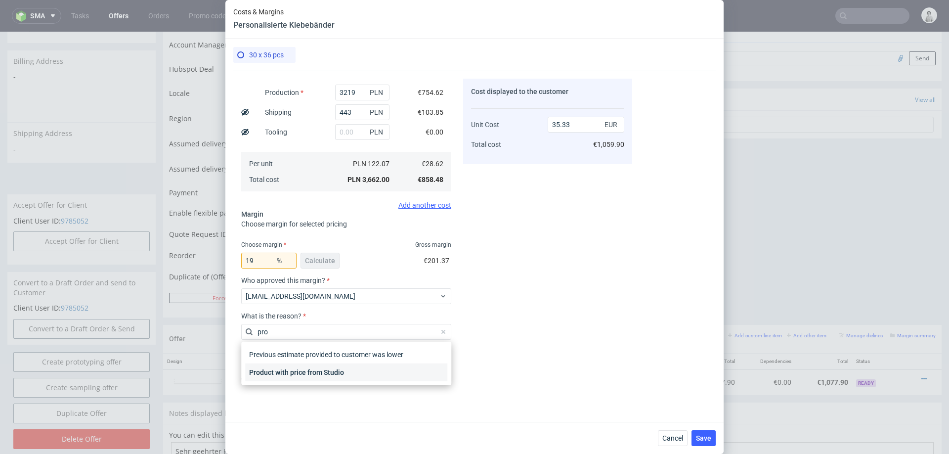
type input "pro"
click at [342, 375] on div "Product with price from Studio" at bounding box center [346, 372] width 202 height 18
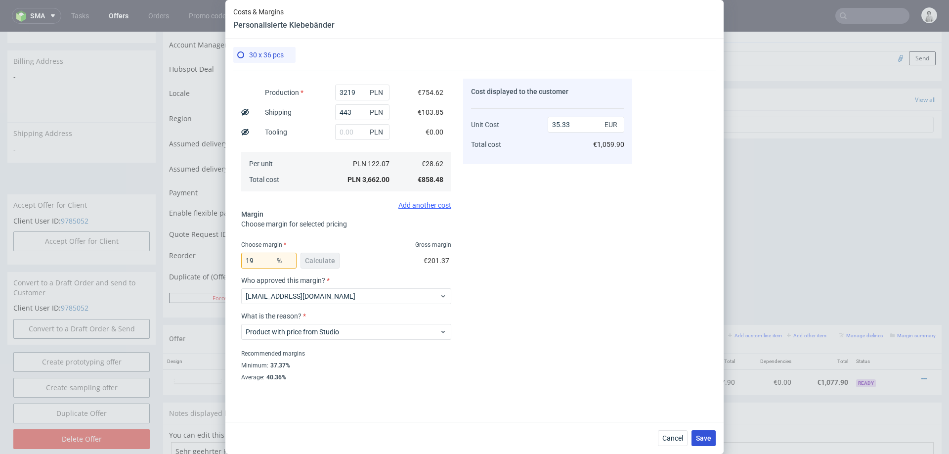
click at [708, 428] on span "Save" at bounding box center [703, 438] width 15 height 7
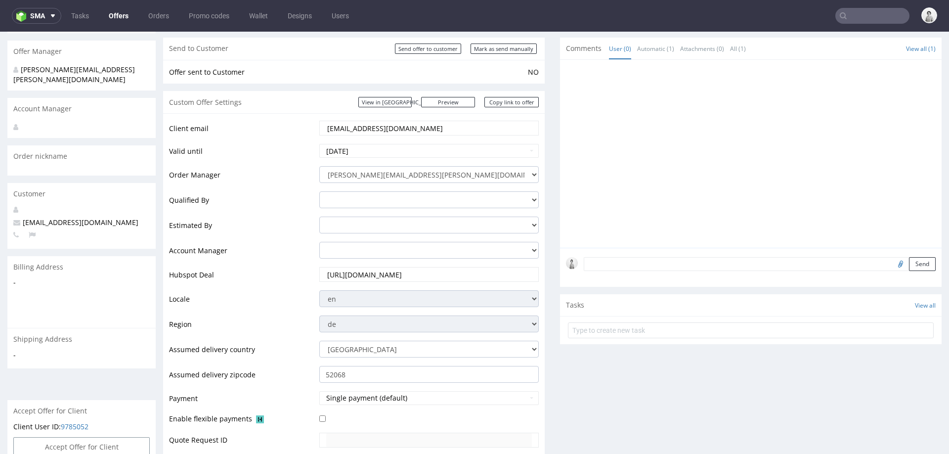
scroll to position [63, 0]
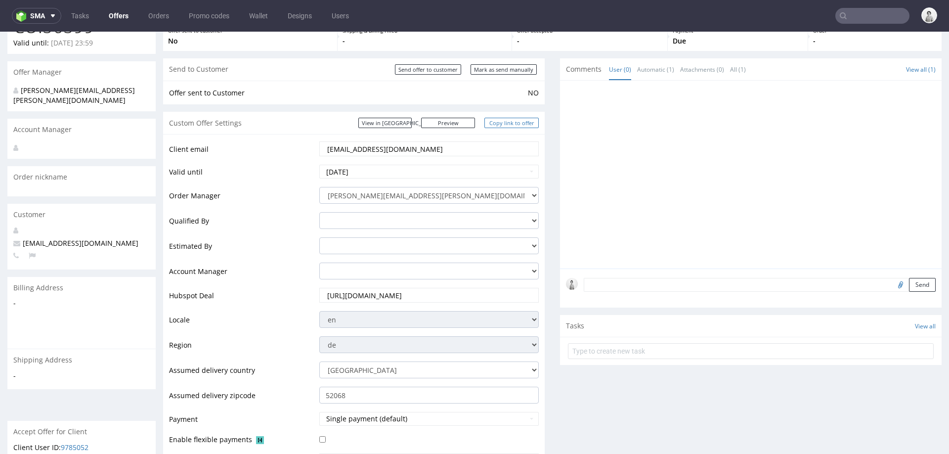
click at [507, 121] on link "Copy link to offer" at bounding box center [511, 123] width 54 height 10
click at [492, 122] on link "Copy link to offer" at bounding box center [511, 123] width 54 height 10
click at [482, 73] on input "Mark as send manually" at bounding box center [504, 69] width 66 height 10
type input "In progress..."
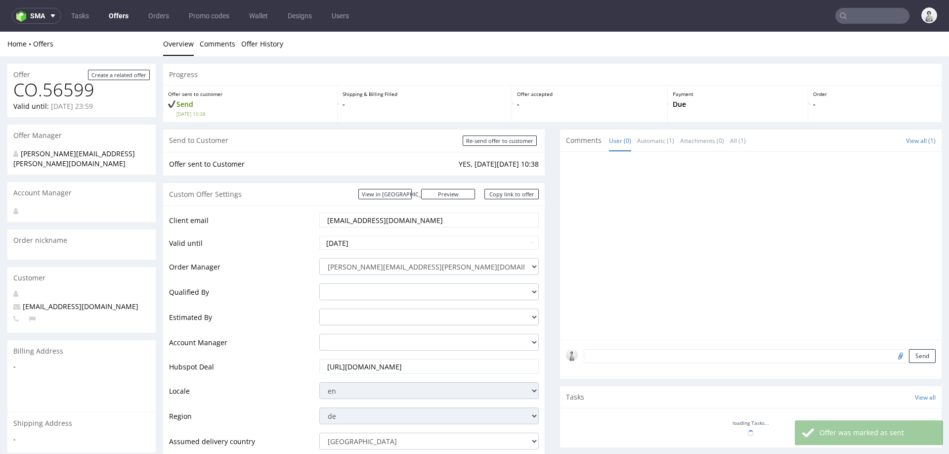
scroll to position [24, 0]
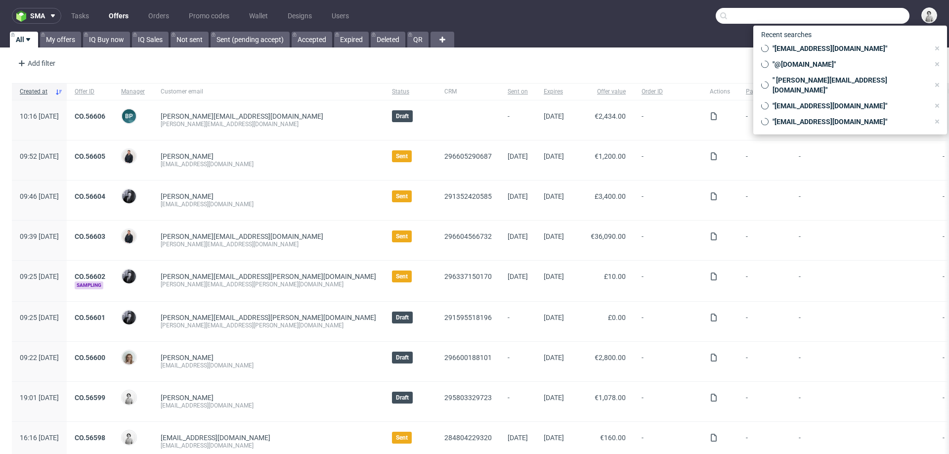
click at [865, 17] on input "text" at bounding box center [813, 16] width 194 height 16
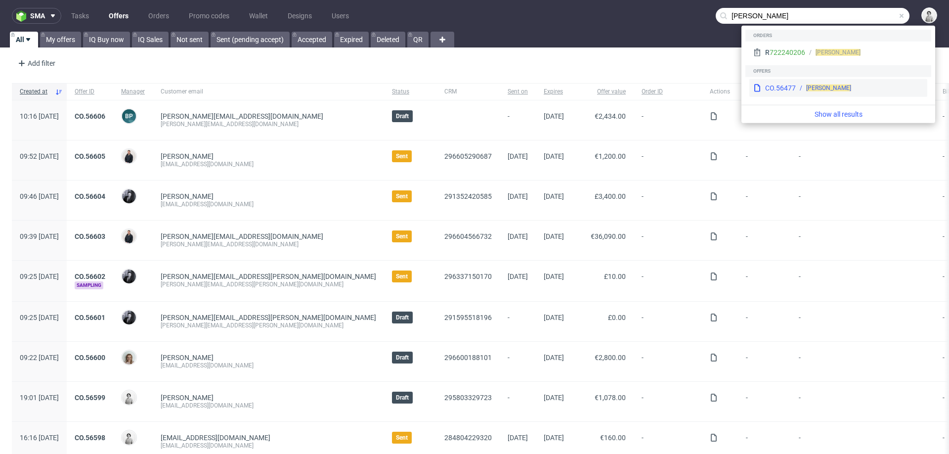
type input "[PERSON_NAME]"
click at [775, 85] on div "CO.56477" at bounding box center [780, 88] width 31 height 10
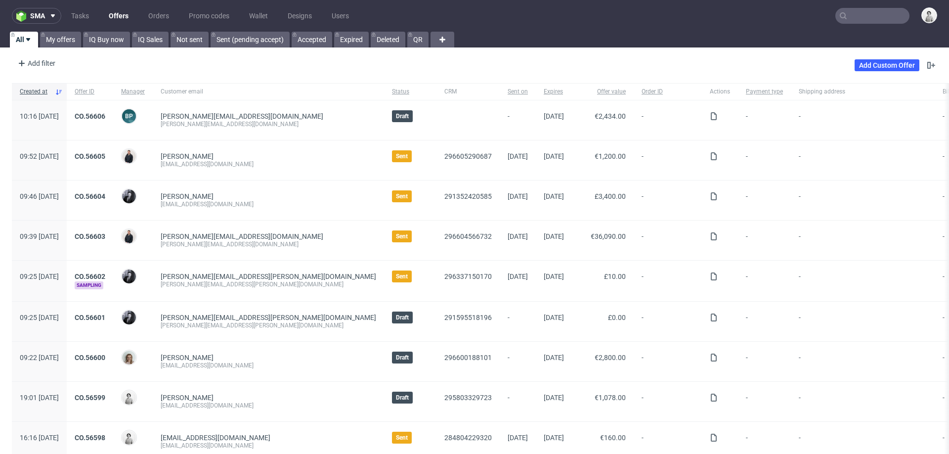
click at [856, 14] on input "text" at bounding box center [872, 16] width 74 height 16
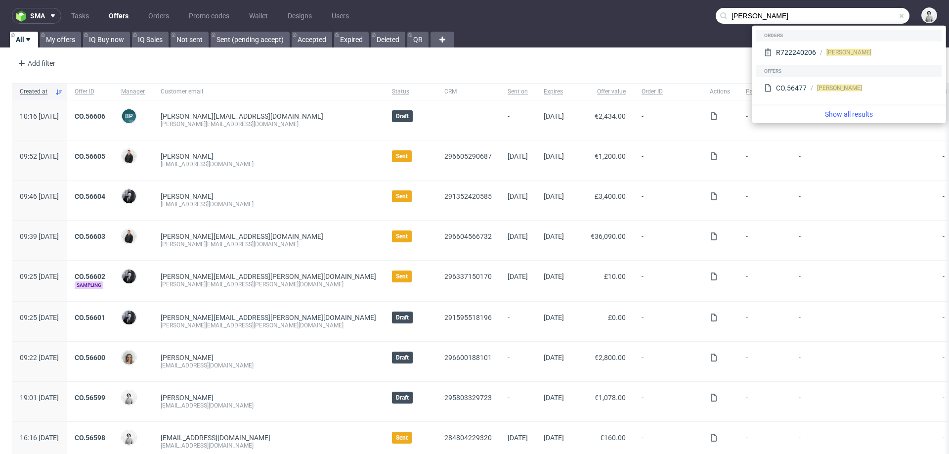
type input "[PERSON_NAME]"
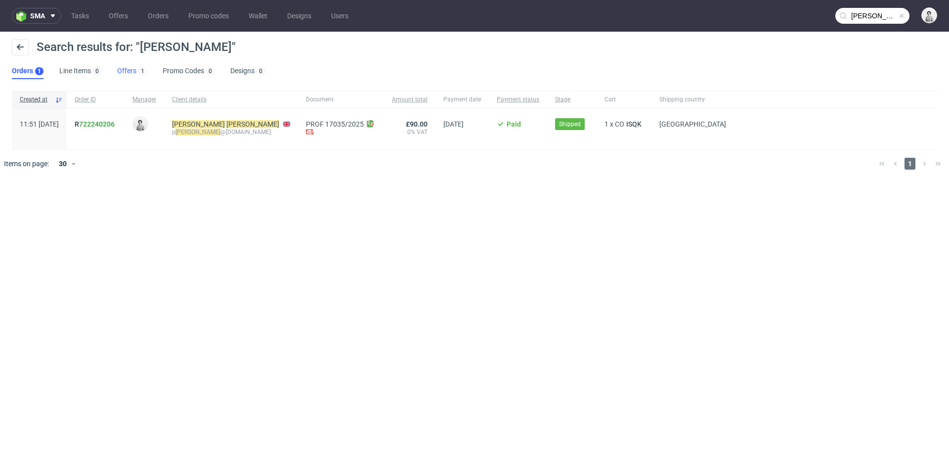
click at [124, 71] on link "Offers 1" at bounding box center [132, 71] width 30 height 16
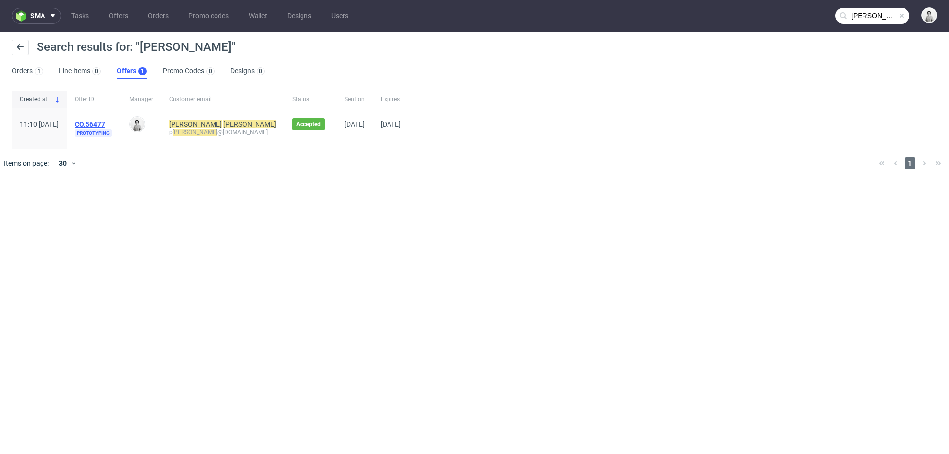
click at [105, 121] on link "CO.56477" at bounding box center [90, 124] width 31 height 8
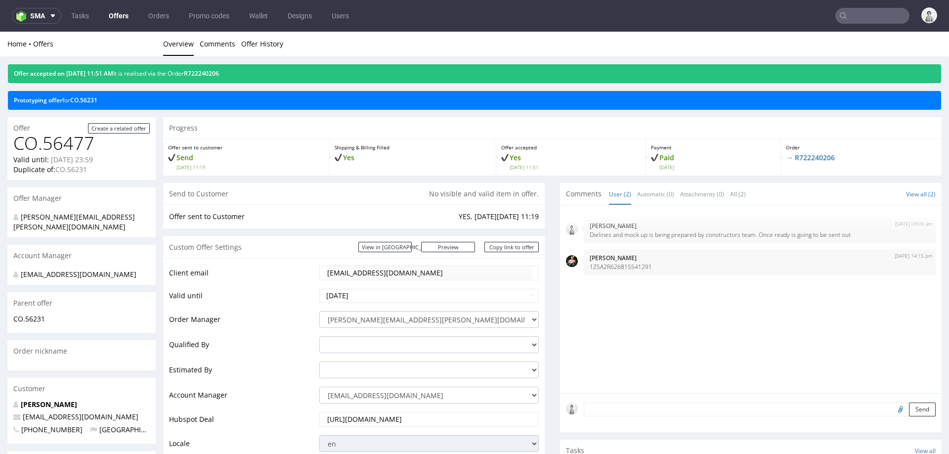
click at [878, 14] on input "text" at bounding box center [872, 16] width 74 height 16
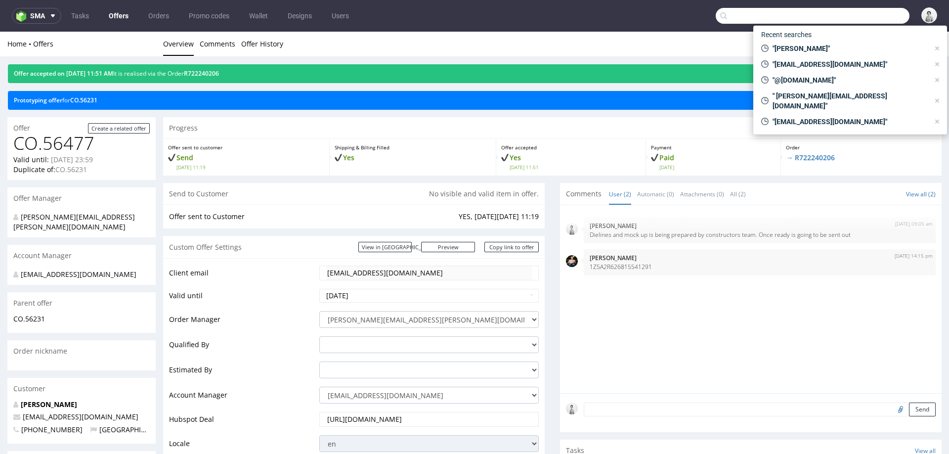
paste input "[EMAIL_ADDRESS][DOMAIN_NAME]"
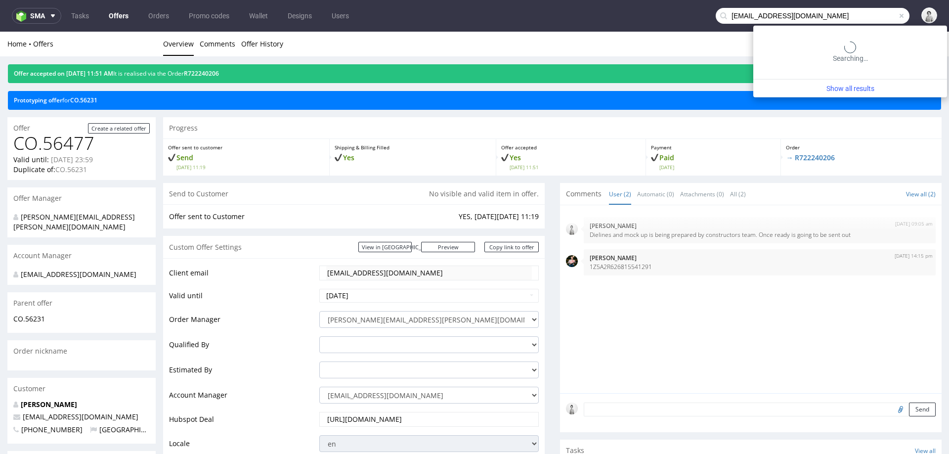
type input "[EMAIL_ADDRESS][DOMAIN_NAME]"
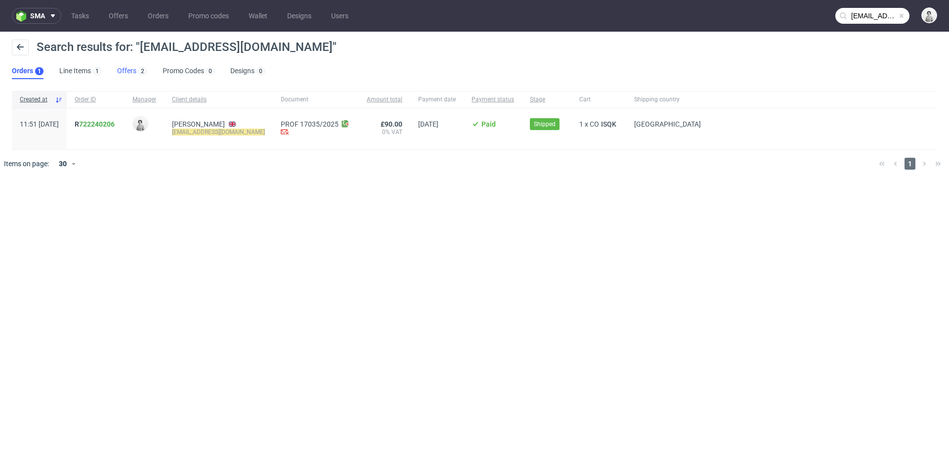
click at [129, 73] on link "Offers 2" at bounding box center [132, 71] width 30 height 16
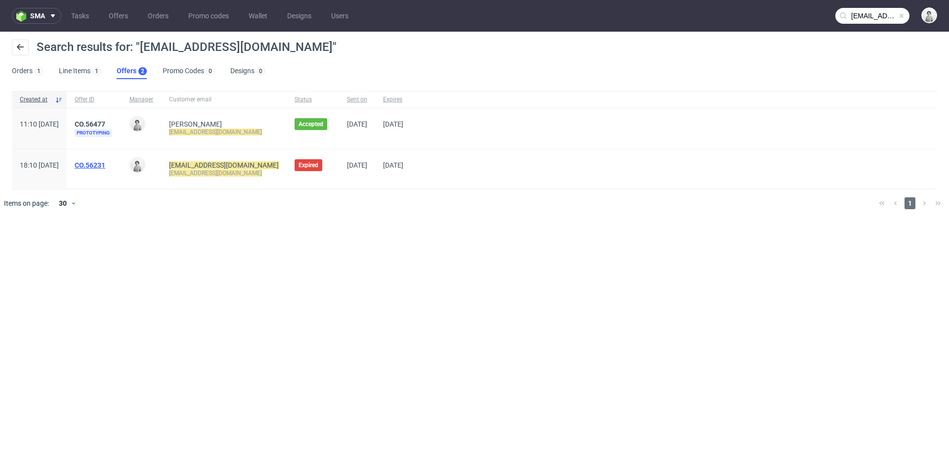
click at [105, 165] on link "CO.56231" at bounding box center [90, 165] width 31 height 8
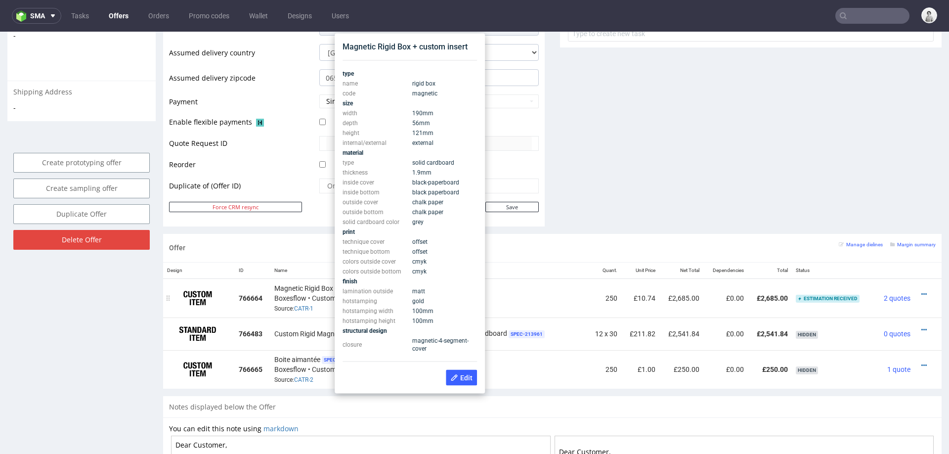
scroll to position [407, 0]
click at [522, 214] on div "Client email [EMAIL_ADDRESS][DOMAIN_NAME] Valid until [DATE] Order Manager [PER…" at bounding box center [354, 22] width 382 height 409
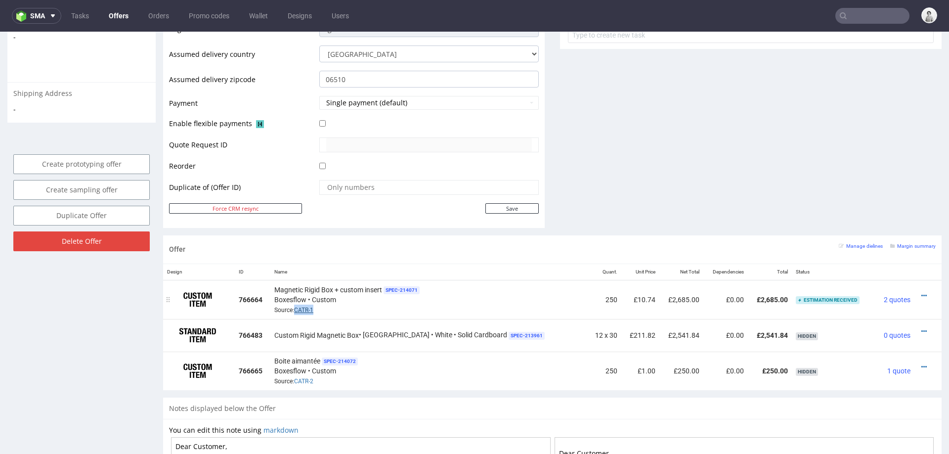
drag, startPoint x: 325, startPoint y: 307, endPoint x: 302, endPoint y: 310, distance: 23.4
click at [302, 310] on div "Magnetic Rigid Box + custom insert SPEC- 214071 Boxesflow • Custom Source: CATR…" at bounding box center [428, 299] width 309 height 31
copy link "CATR-1"
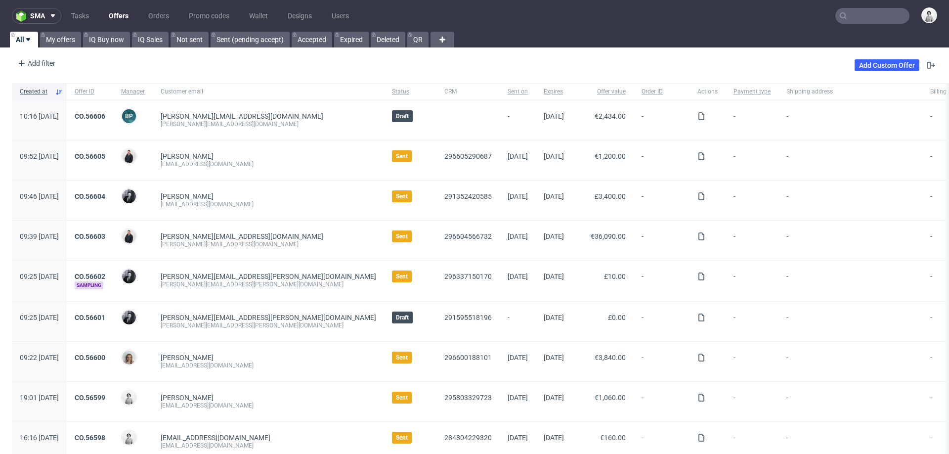
click at [865, 14] on input "text" at bounding box center [872, 16] width 74 height 16
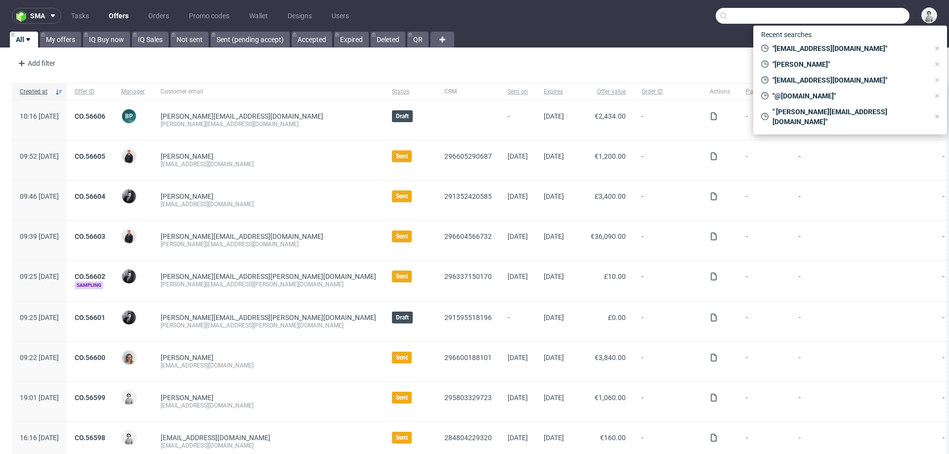
paste input "bucharestkicks@gmail.com"
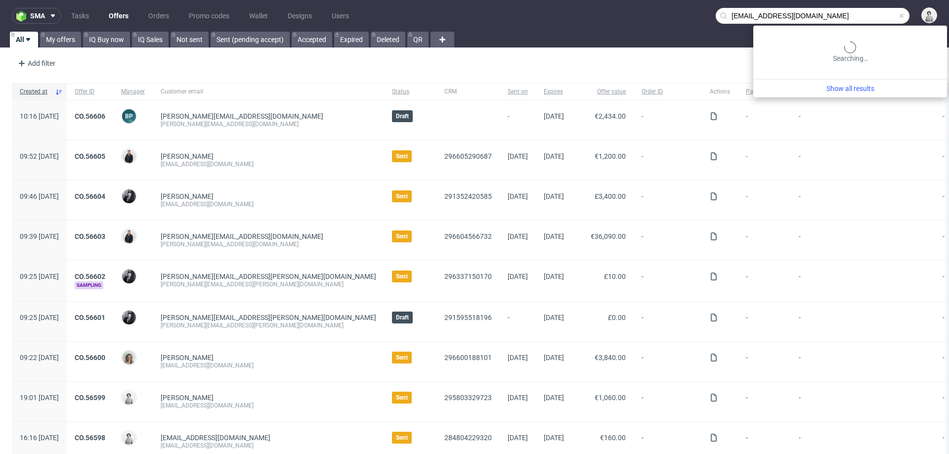
type input "bucharestkicks@gmail.com"
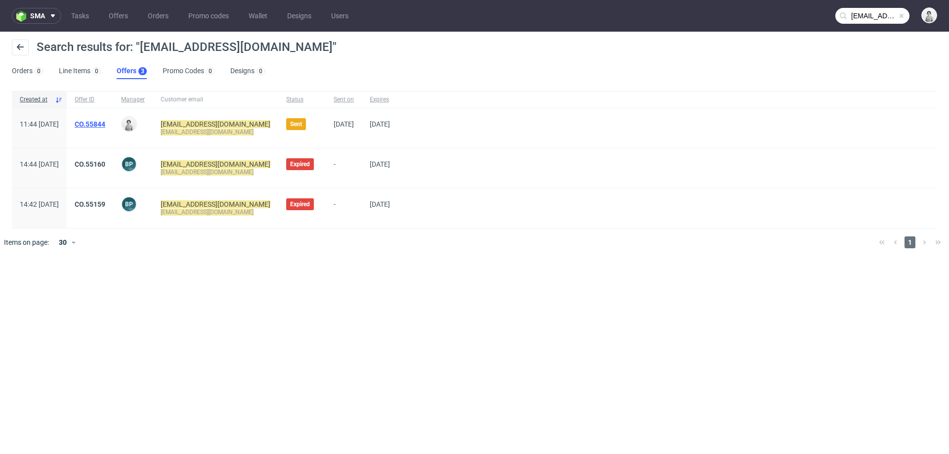
click at [105, 125] on link "CO.55844" at bounding box center [90, 124] width 31 height 8
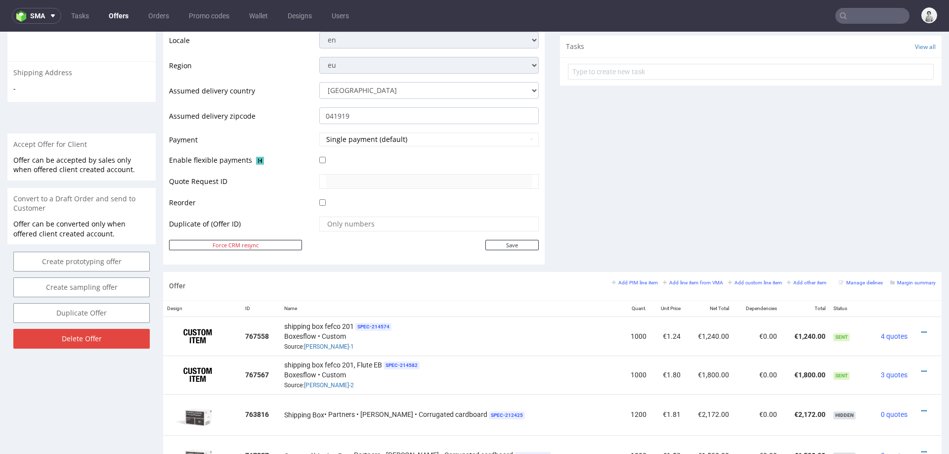
scroll to position [374, 0]
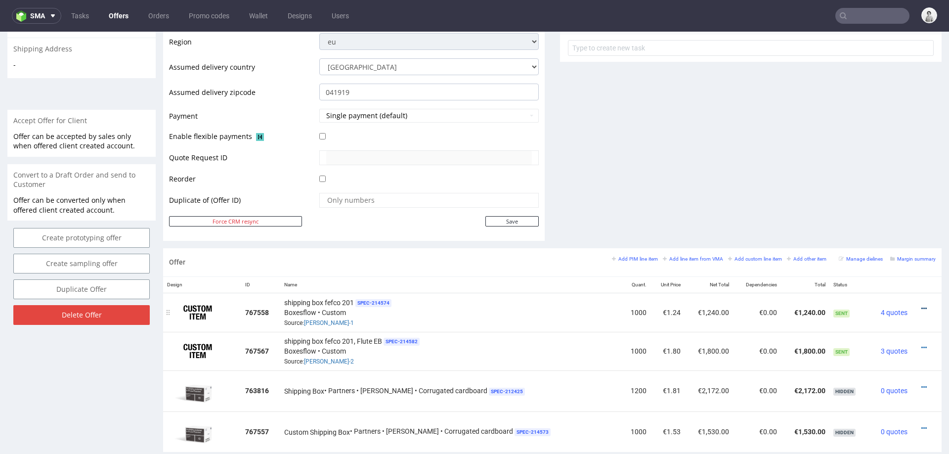
click at [921, 306] on icon at bounding box center [923, 308] width 5 height 7
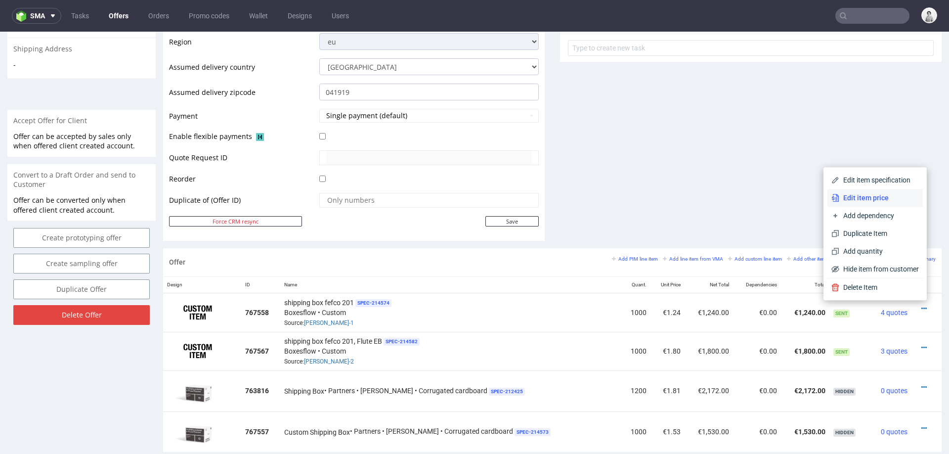
click at [890, 193] on span "Edit item price" at bounding box center [879, 198] width 80 height 10
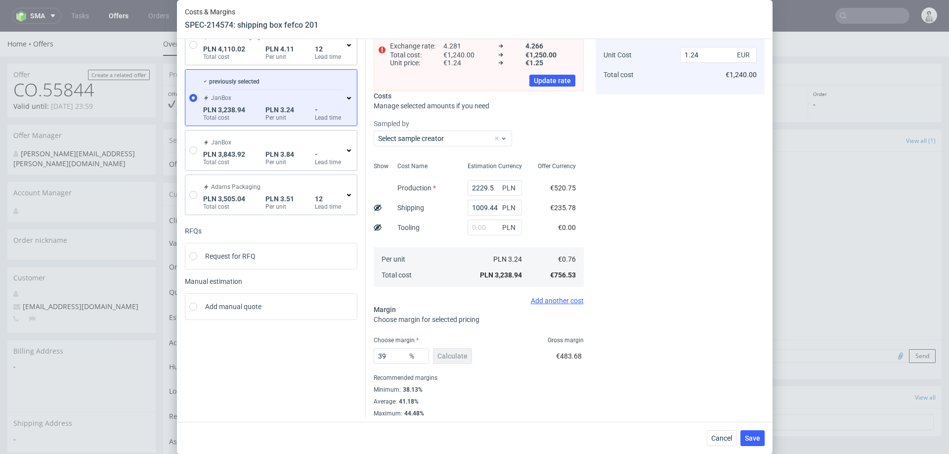
scroll to position [70, 0]
click at [719, 435] on span "Cancel" at bounding box center [721, 438] width 21 height 7
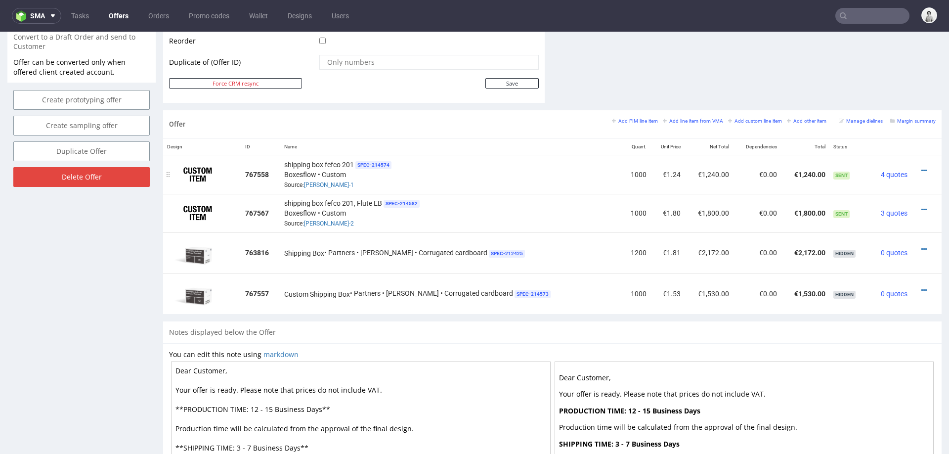
scroll to position [528, 0]
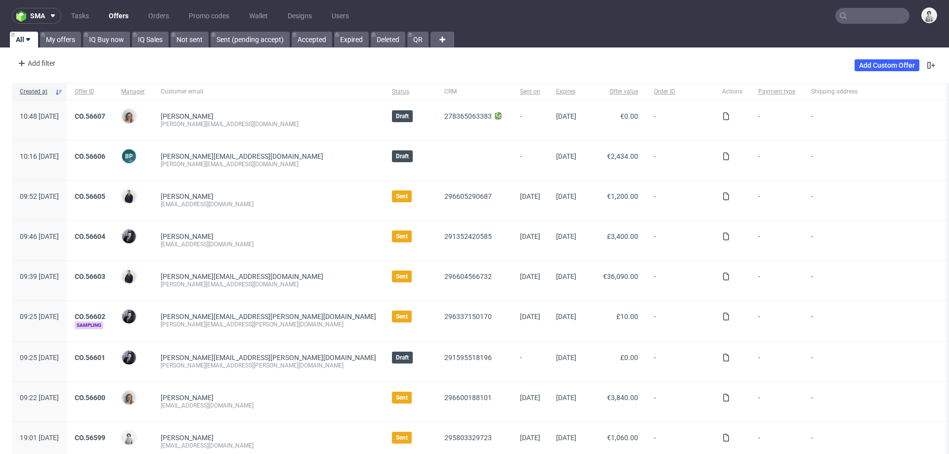
click at [865, 14] on input "text" at bounding box center [872, 16] width 74 height 16
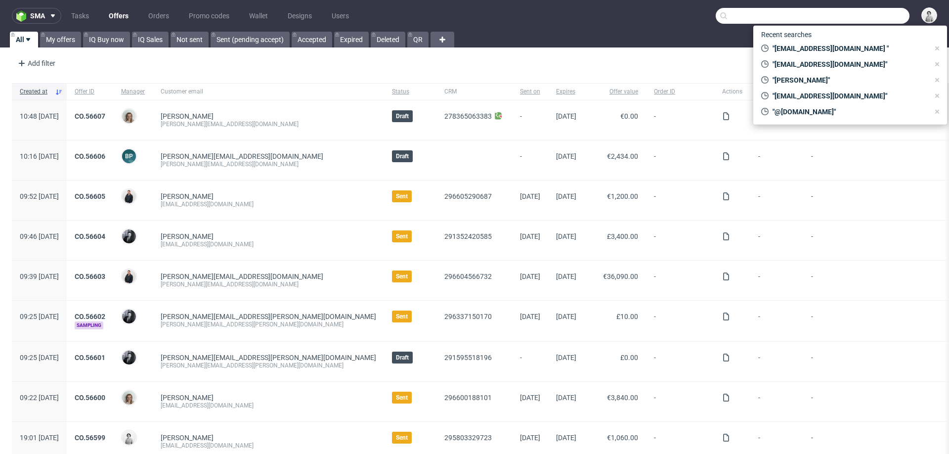
paste input "wn@asb-seelsorge.org"
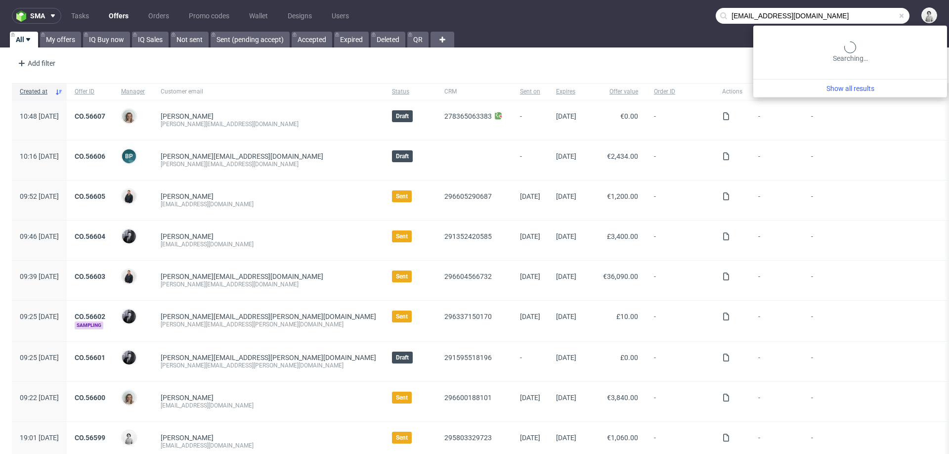
type input "wn@asb-seelsorge.org"
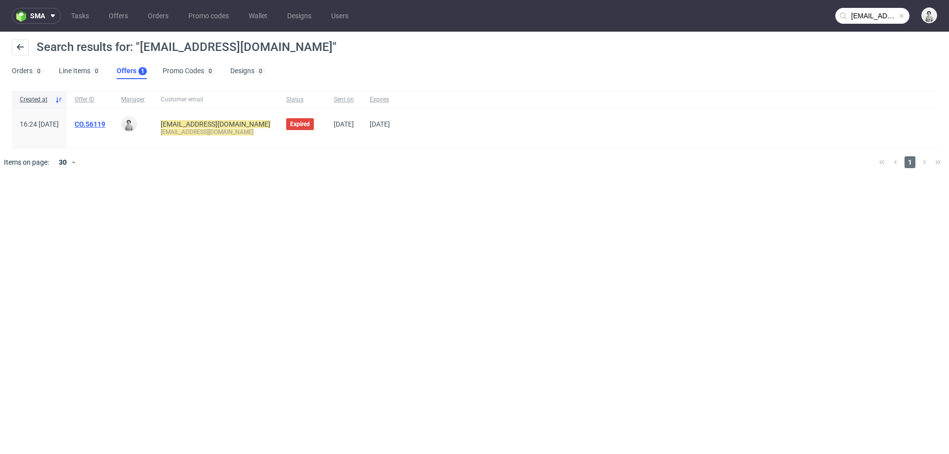
click at [105, 125] on link "CO.56119" at bounding box center [90, 124] width 31 height 8
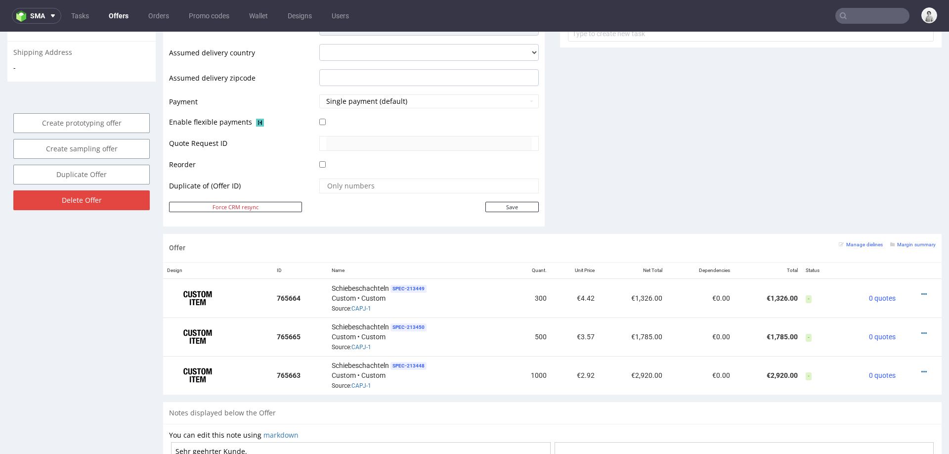
scroll to position [409, 0]
click at [921, 367] on icon at bounding box center [923, 370] width 5 height 7
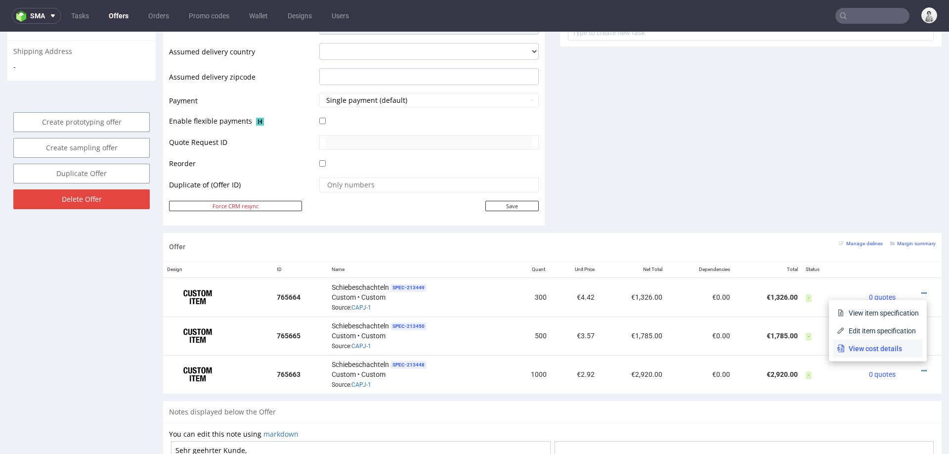
click at [896, 344] on span "View cost details" at bounding box center [882, 349] width 74 height 10
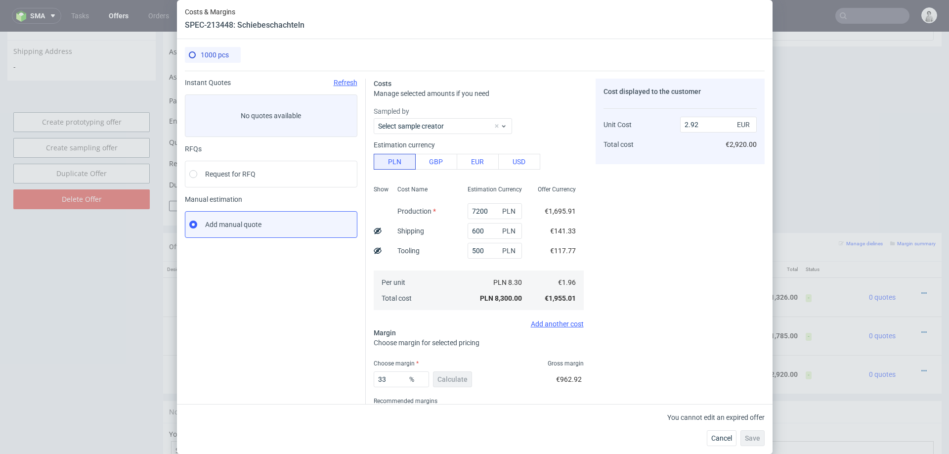
scroll to position [44, 0]
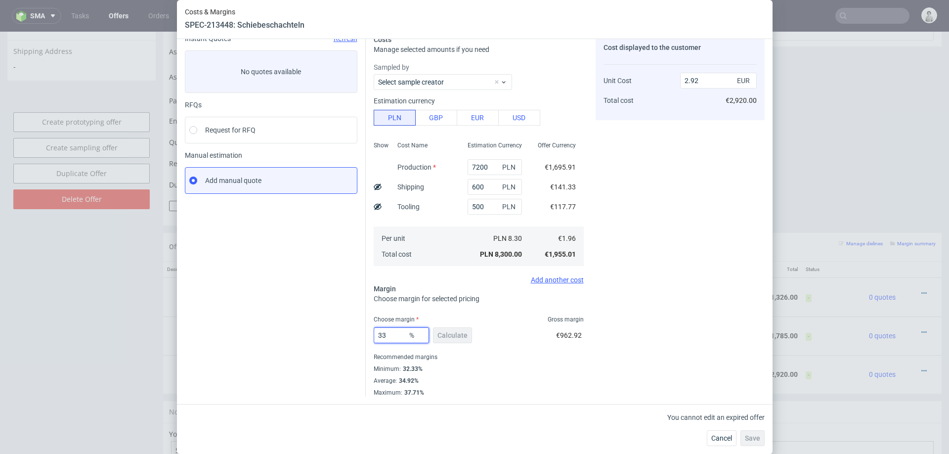
click at [398, 334] on input "33" at bounding box center [401, 335] width 55 height 16
type input "30"
type input "2.79"
click at [401, 335] on input "30" at bounding box center [401, 335] width 55 height 16
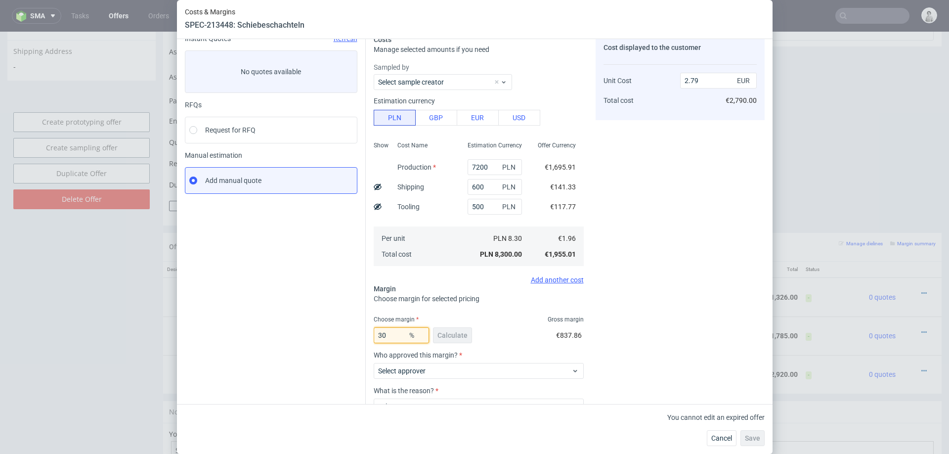
click at [401, 335] on input "30" at bounding box center [401, 335] width 55 height 16
type input "25"
type input "2.61"
type input "27"
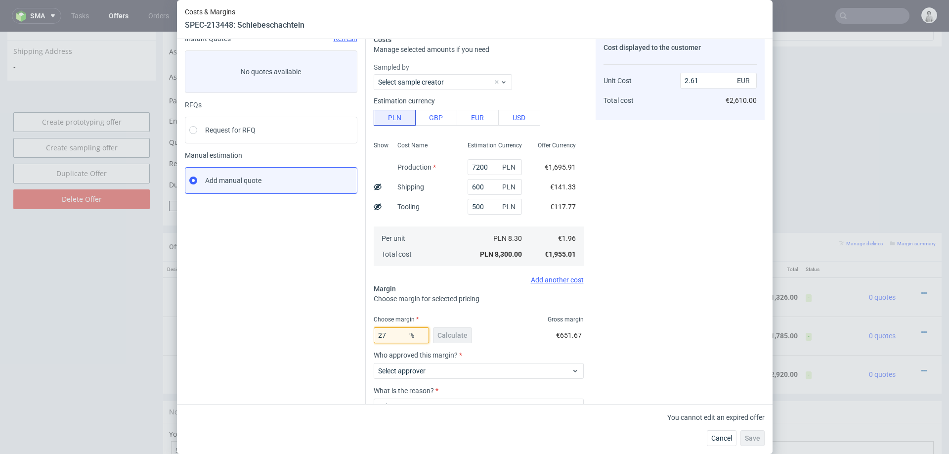
type input "2.68"
type input "27"
click at [614, 290] on div "Cost displayed to the customer Unit Cost Total cost 2.68 EUR €2,680.00" at bounding box center [680, 251] width 169 height 433
click at [723, 428] on span "Cancel" at bounding box center [721, 438] width 21 height 7
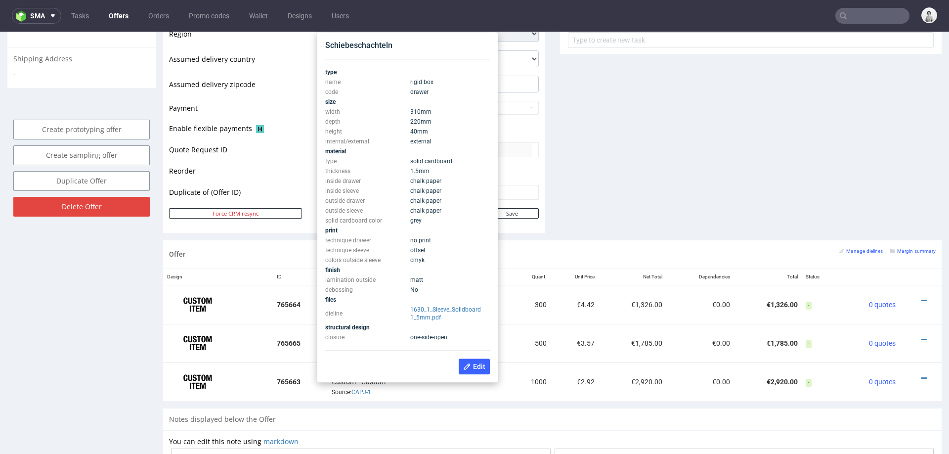
scroll to position [401, 0]
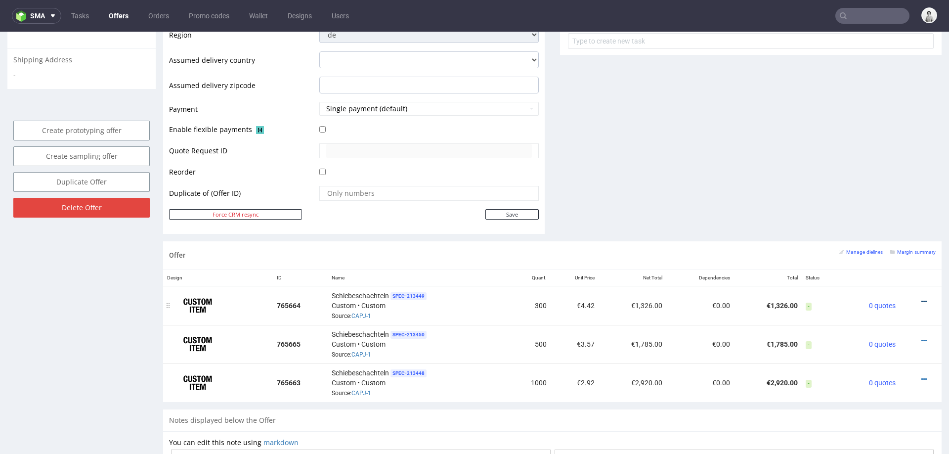
click at [921, 298] on icon at bounding box center [923, 301] width 5 height 7
click at [878, 264] on span "Edit item specification" at bounding box center [882, 263] width 74 height 10
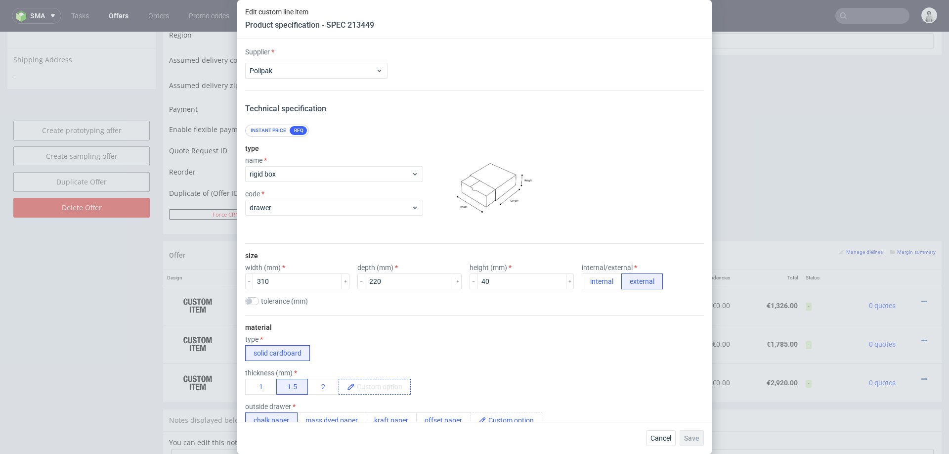
click at [365, 383] on span at bounding box center [382, 386] width 55 height 15
click at [389, 386] on span at bounding box center [382, 386] width 55 height 15
click at [484, 393] on div "thickness (mm) 1 1.5 2 1.9" at bounding box center [474, 382] width 459 height 26
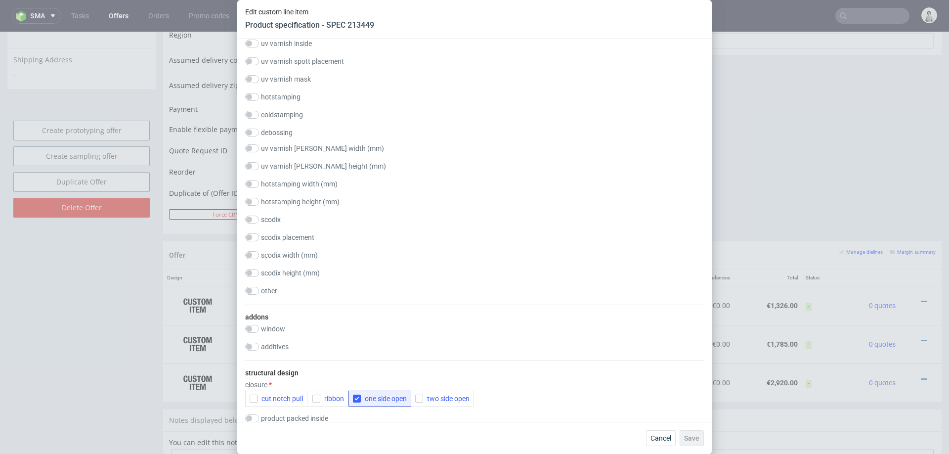
scroll to position [900, 0]
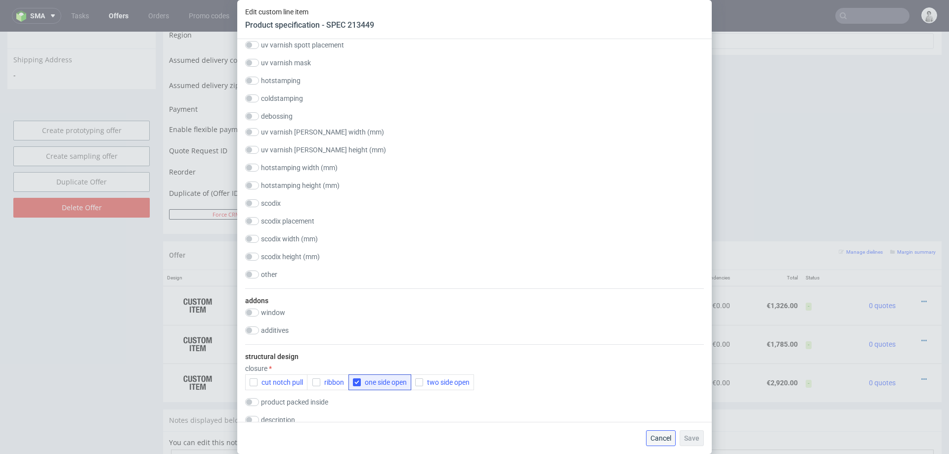
click at [663, 428] on span "Cancel" at bounding box center [661, 438] width 21 height 7
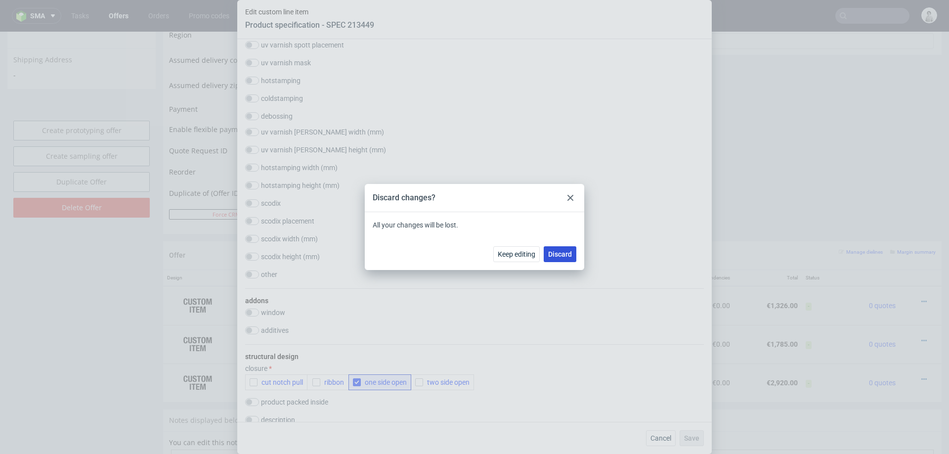
click at [556, 256] on span "Discard" at bounding box center [560, 254] width 24 height 7
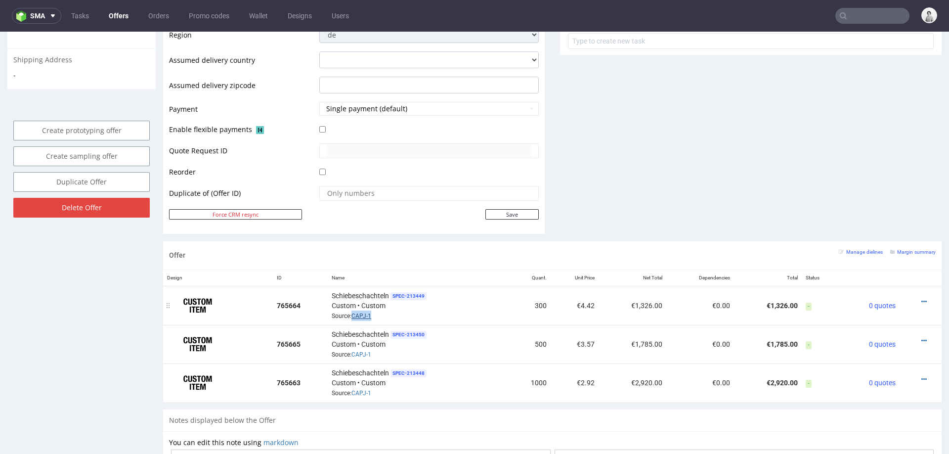
drag, startPoint x: 380, startPoint y: 312, endPoint x: 351, endPoint y: 312, distance: 28.7
click at [351, 312] on div "Schiebeschachteln SPEC- 213449 Custom • Custom Source: CAPJ-1" at bounding box center [419, 305] width 174 height 31
copy link "CAPJ-1"
click at [921, 337] on icon at bounding box center [923, 340] width 5 height 7
click at [883, 311] on li "View cost details" at bounding box center [878, 318] width 90 height 18
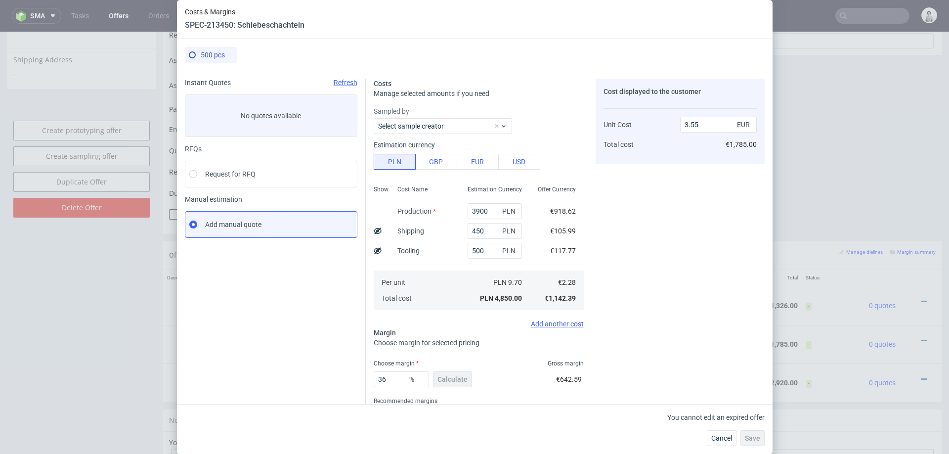
type input "3.57"
click at [714, 428] on span "Cancel" at bounding box center [721, 438] width 21 height 7
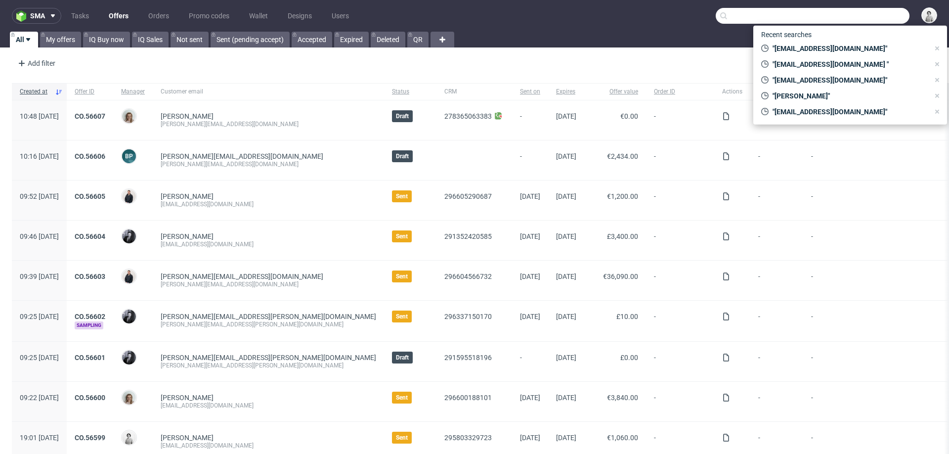
click at [875, 16] on input "text" at bounding box center [813, 16] width 194 height 16
paste input "[EMAIL_ADDRESS][DOMAIN_NAME]"
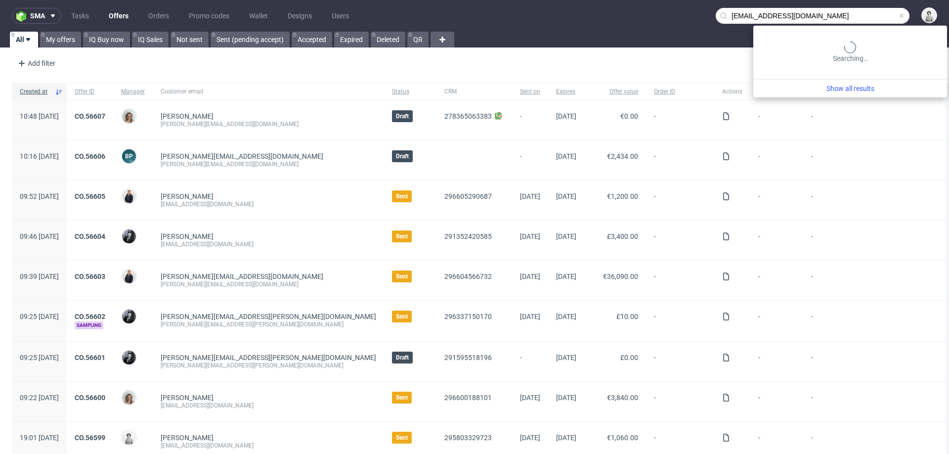
type input "[EMAIL_ADDRESS][DOMAIN_NAME]"
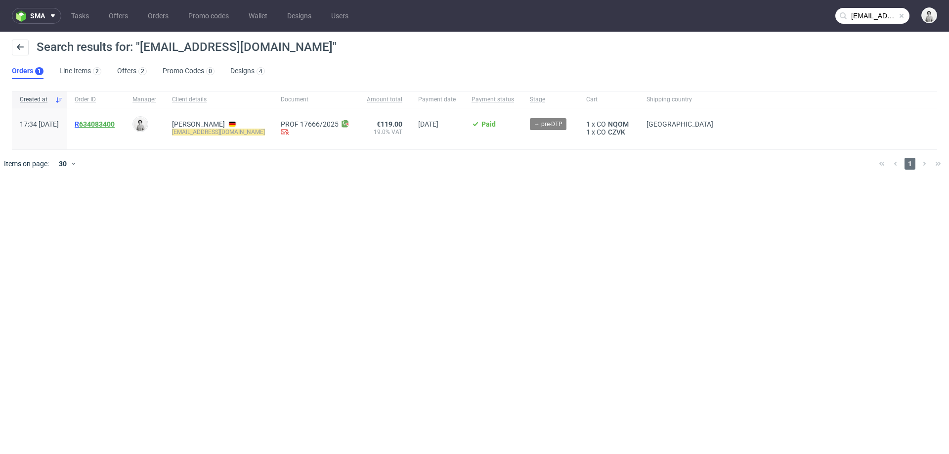
click at [113, 122] on link "634083400" at bounding box center [97, 124] width 36 height 8
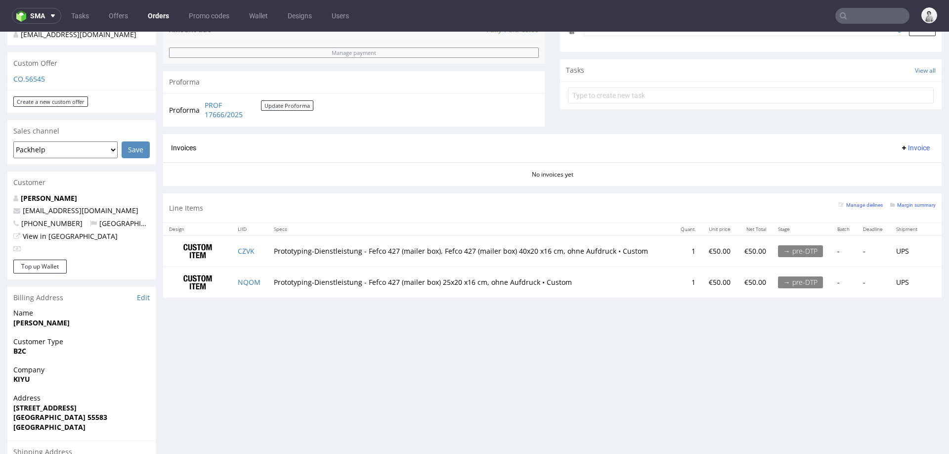
scroll to position [307, 0]
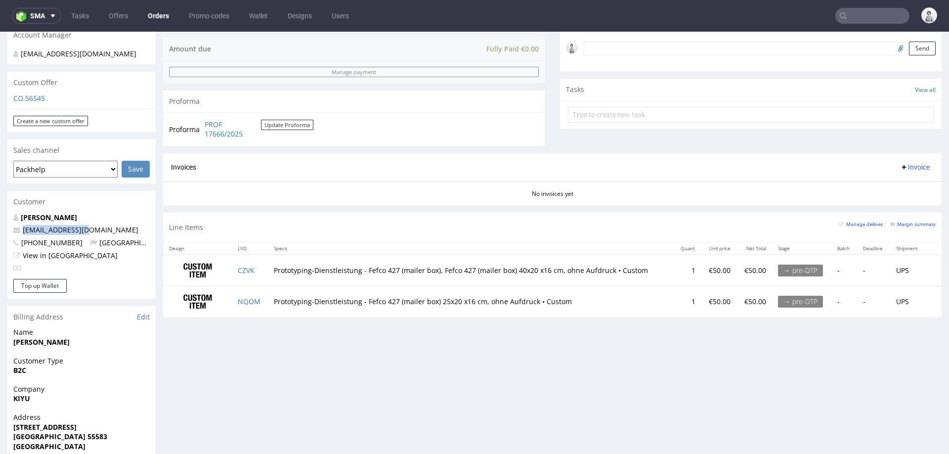
drag, startPoint x: 92, startPoint y: 217, endPoint x: 21, endPoint y: 223, distance: 71.4
click at [21, 225] on p "[EMAIL_ADDRESS][DOMAIN_NAME]" at bounding box center [81, 230] width 136 height 10
copy link "[EMAIL_ADDRESS][DOMAIN_NAME]"
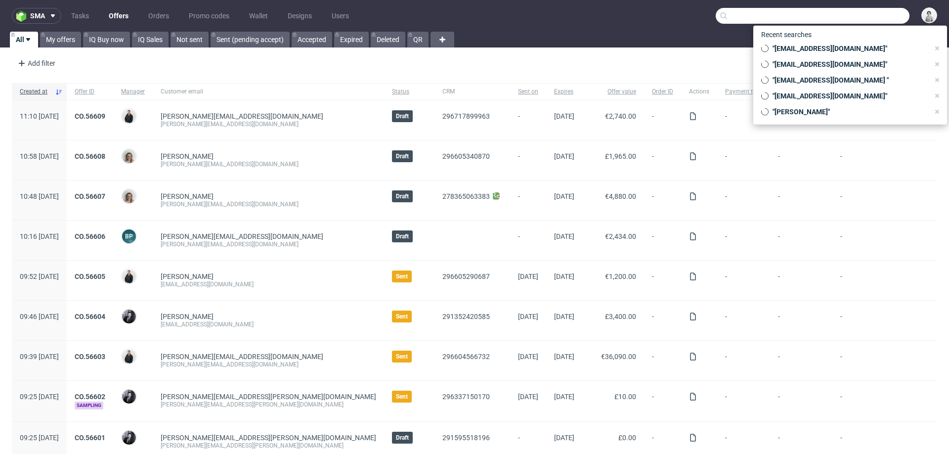
click at [865, 13] on input "text" at bounding box center [813, 16] width 194 height 16
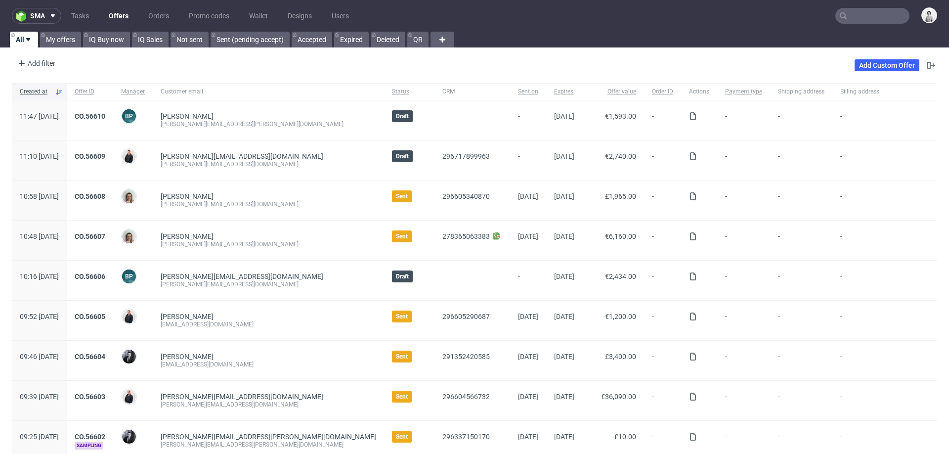
click at [858, 18] on input "text" at bounding box center [872, 16] width 74 height 16
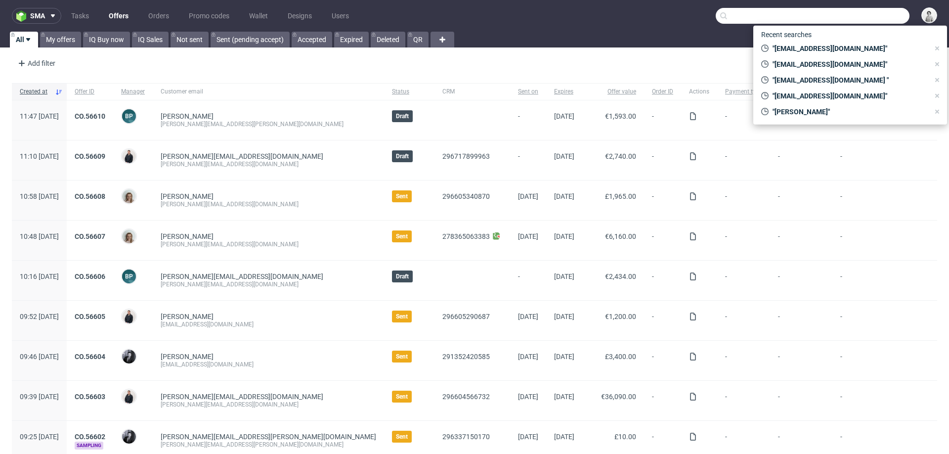
paste input "1404.27 EUR"
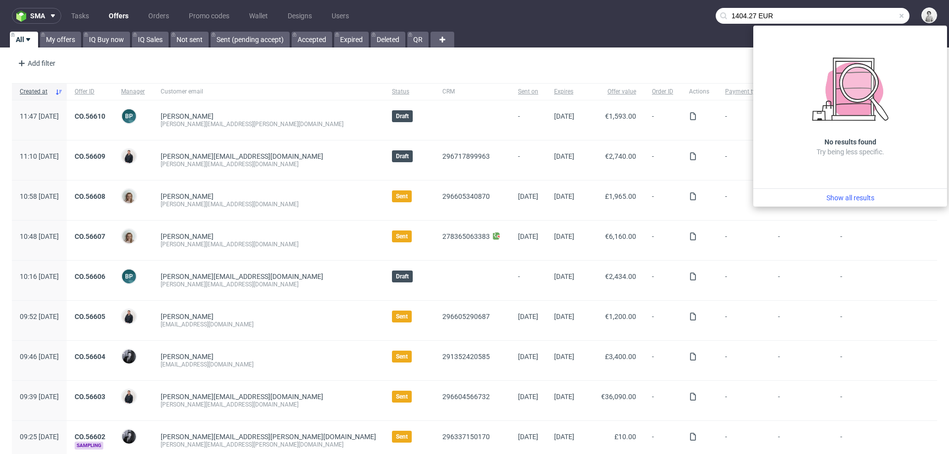
paste input "[EMAIL_ADDRESS][DOMAIN_NAME]"
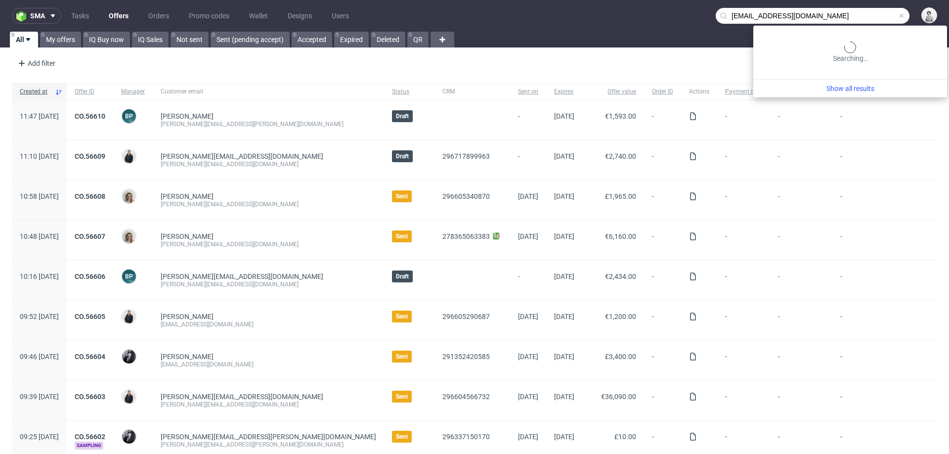
type input "[EMAIL_ADDRESS][DOMAIN_NAME]"
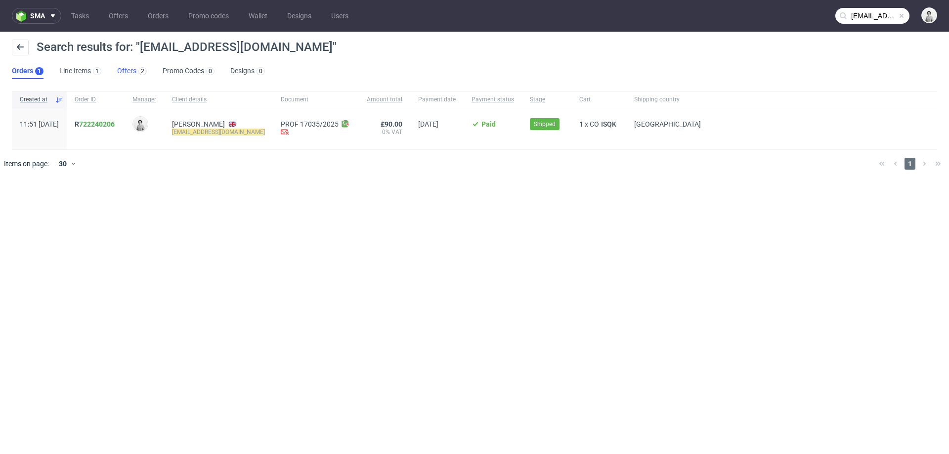
click at [126, 72] on link "Offers 2" at bounding box center [132, 71] width 30 height 16
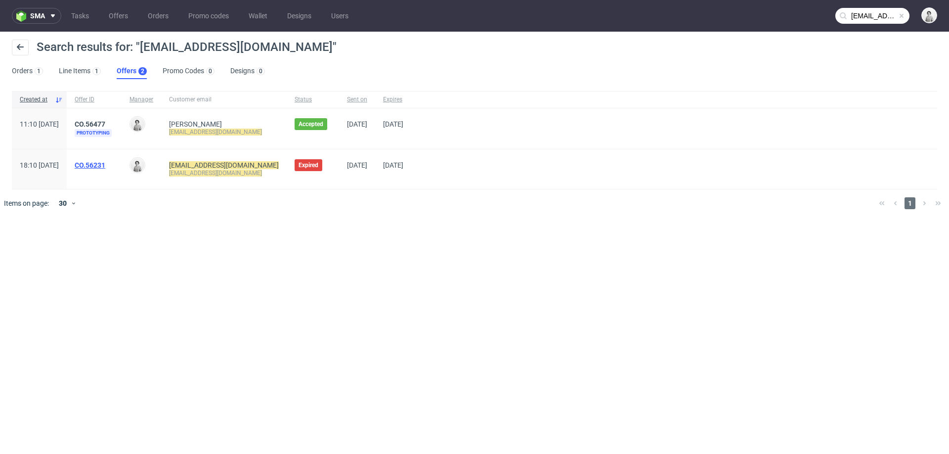
click at [105, 162] on link "CO.56231" at bounding box center [90, 165] width 31 height 8
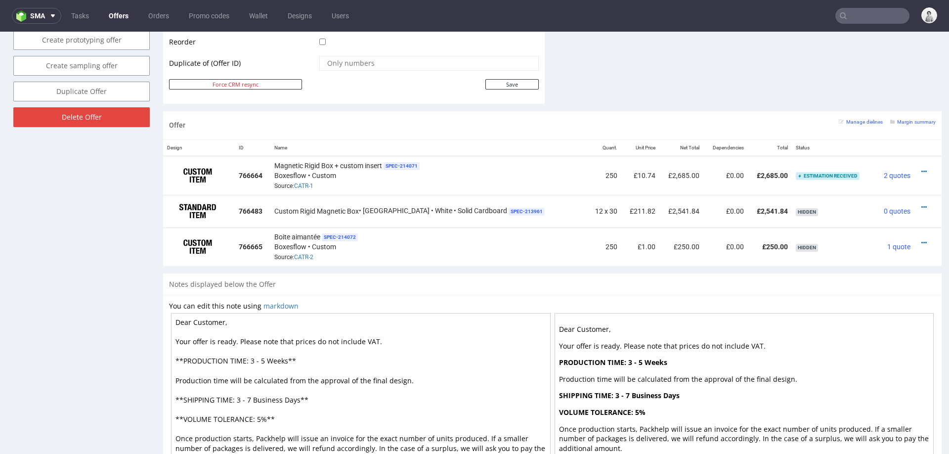
scroll to position [538, 0]
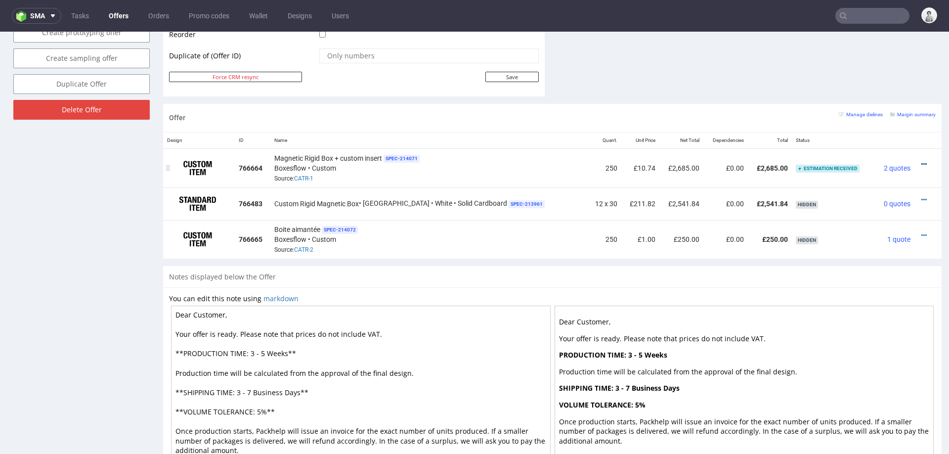
click at [921, 161] on icon at bounding box center [923, 164] width 5 height 7
click at [904, 146] on span "View cost details" at bounding box center [882, 143] width 74 height 10
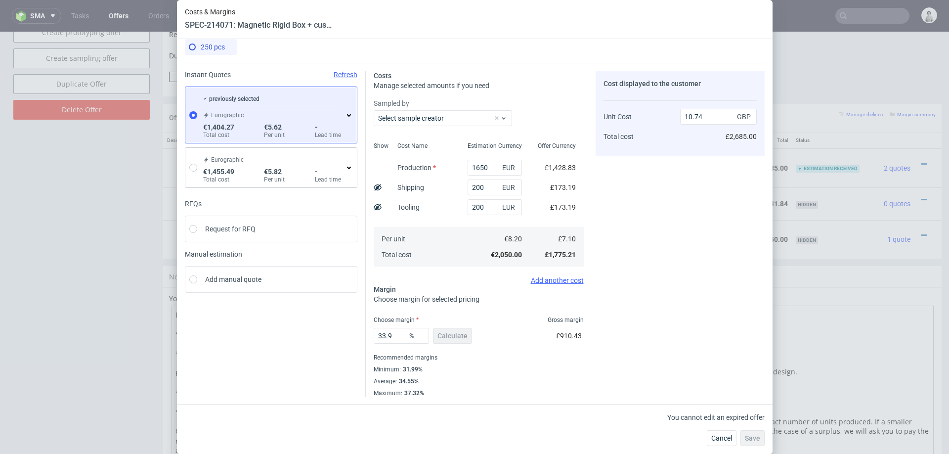
scroll to position [8, 0]
click at [351, 116] on icon at bounding box center [349, 115] width 8 height 8
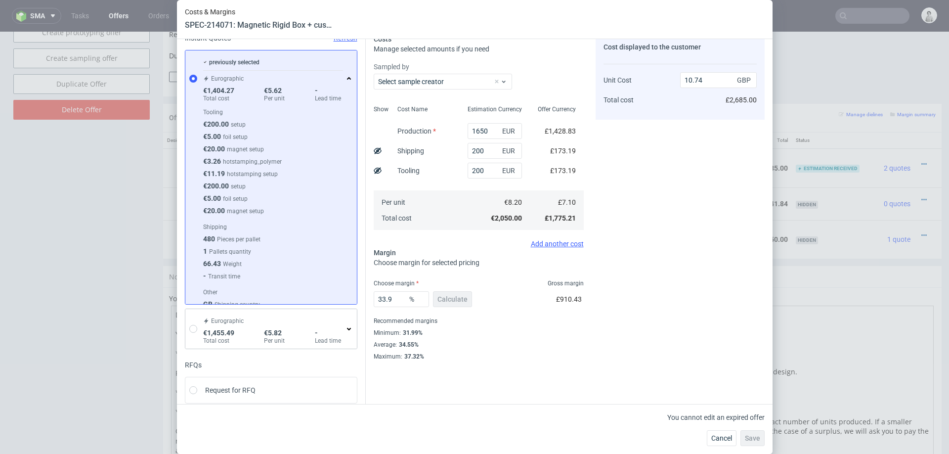
scroll to position [47, 0]
click at [714, 436] on span "Cancel" at bounding box center [721, 438] width 21 height 7
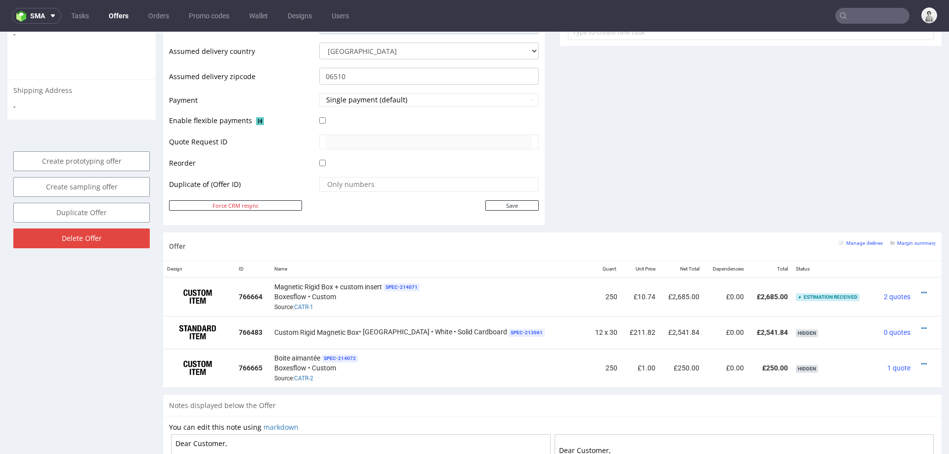
scroll to position [411, 0]
